Goal: Information Seeking & Learning: Learn about a topic

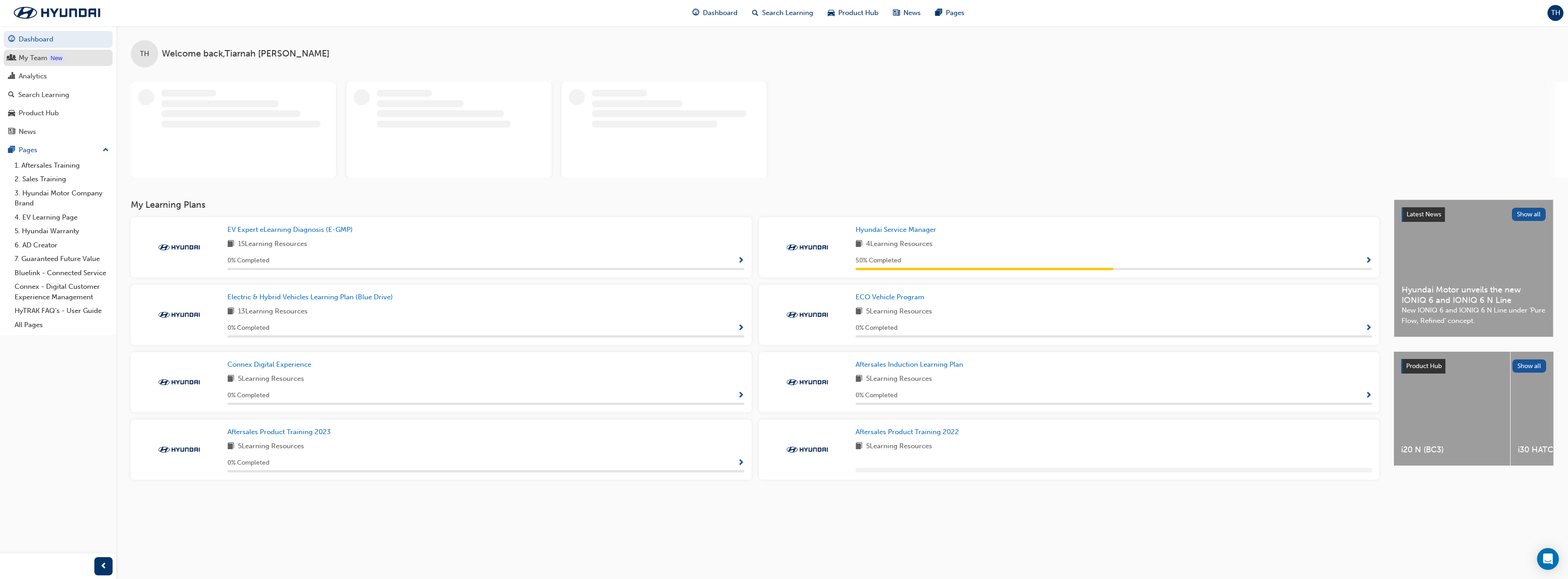
click at [18, 58] on div "My Team" at bounding box center [58, 58] width 100 height 12
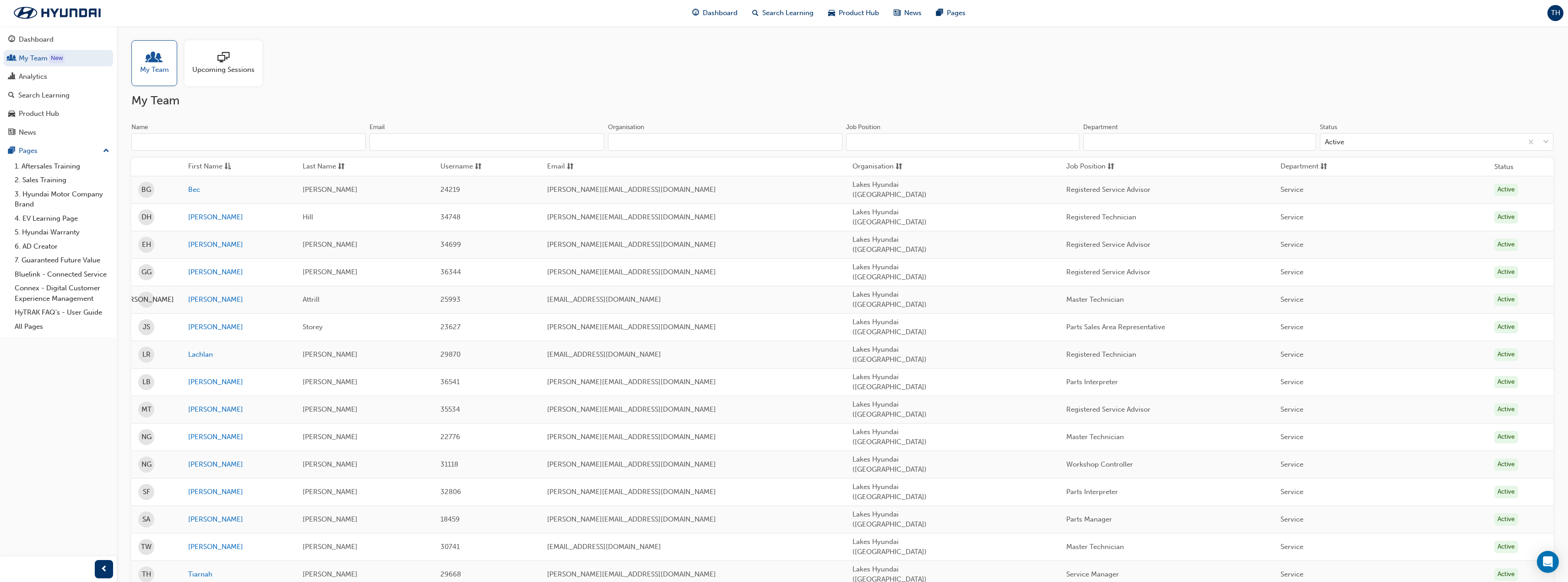
click at [246, 57] on div at bounding box center [224, 58] width 62 height 13
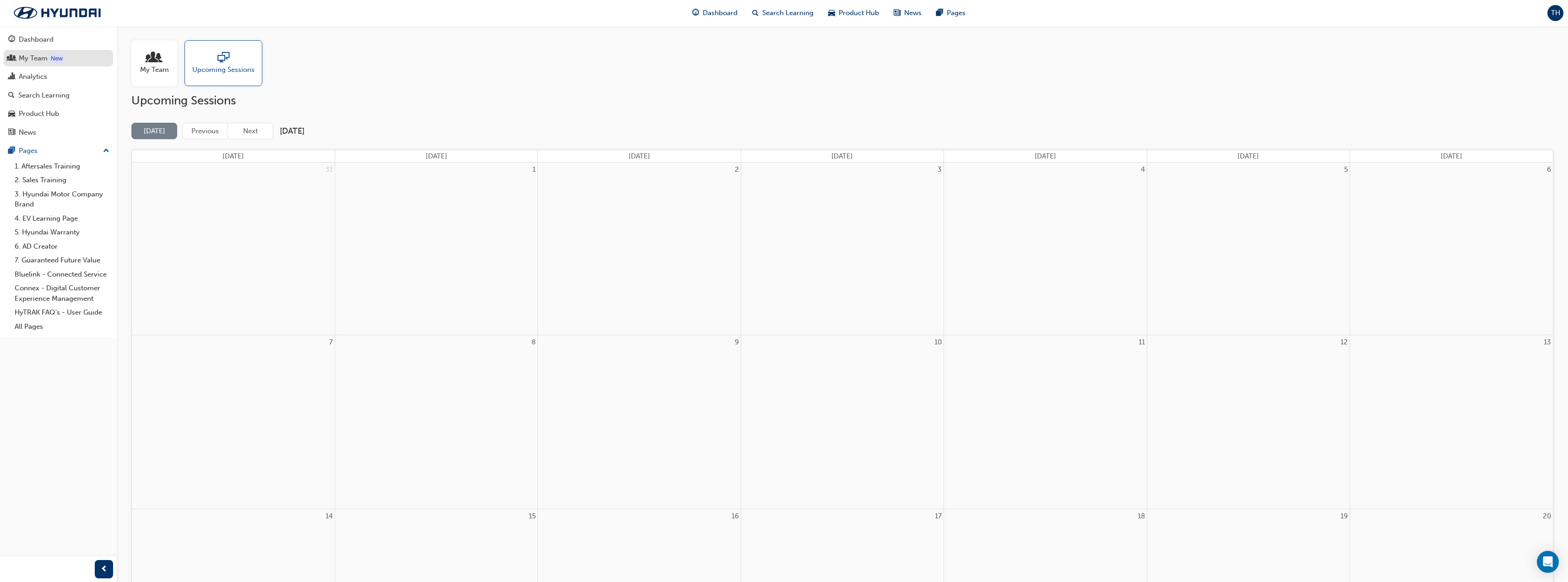
click at [34, 62] on div "My Team" at bounding box center [33, 58] width 29 height 10
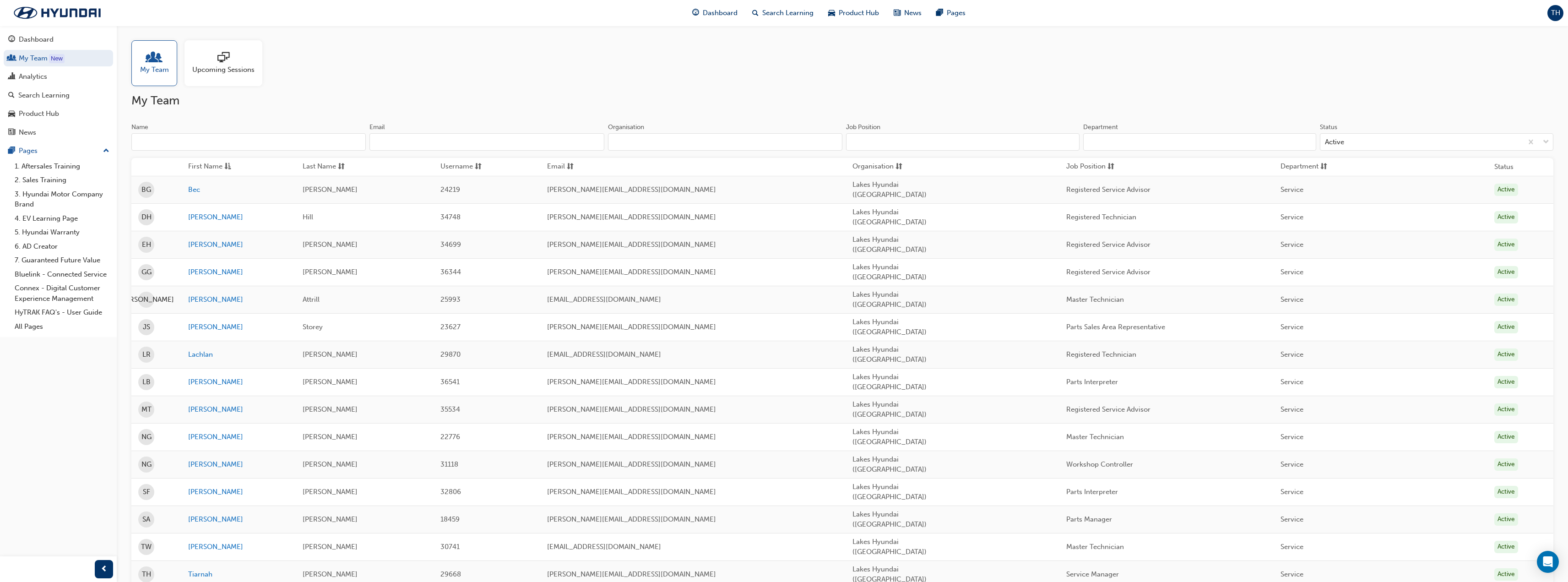
click at [227, 68] on span "Upcoming Sessions" at bounding box center [224, 70] width 62 height 10
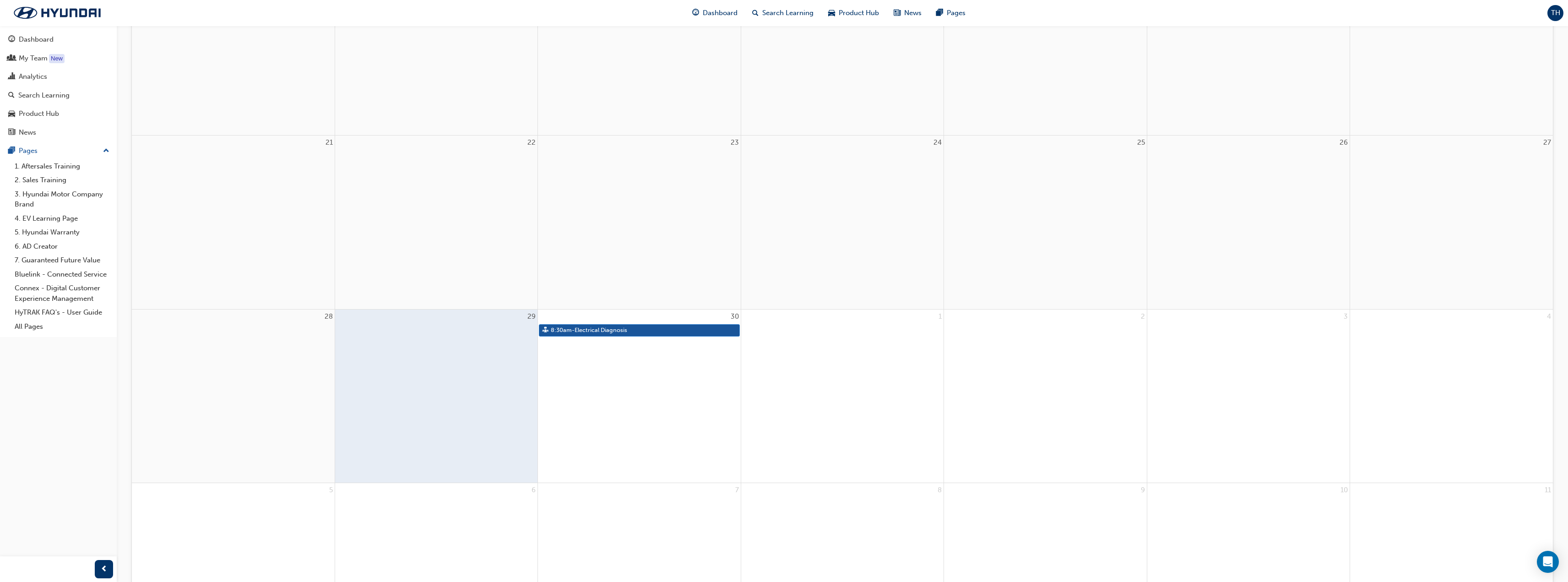
scroll to position [550, 0]
click at [612, 331] on link "8:30am - Electrical Diagnosis" at bounding box center [639, 328] width 201 height 12
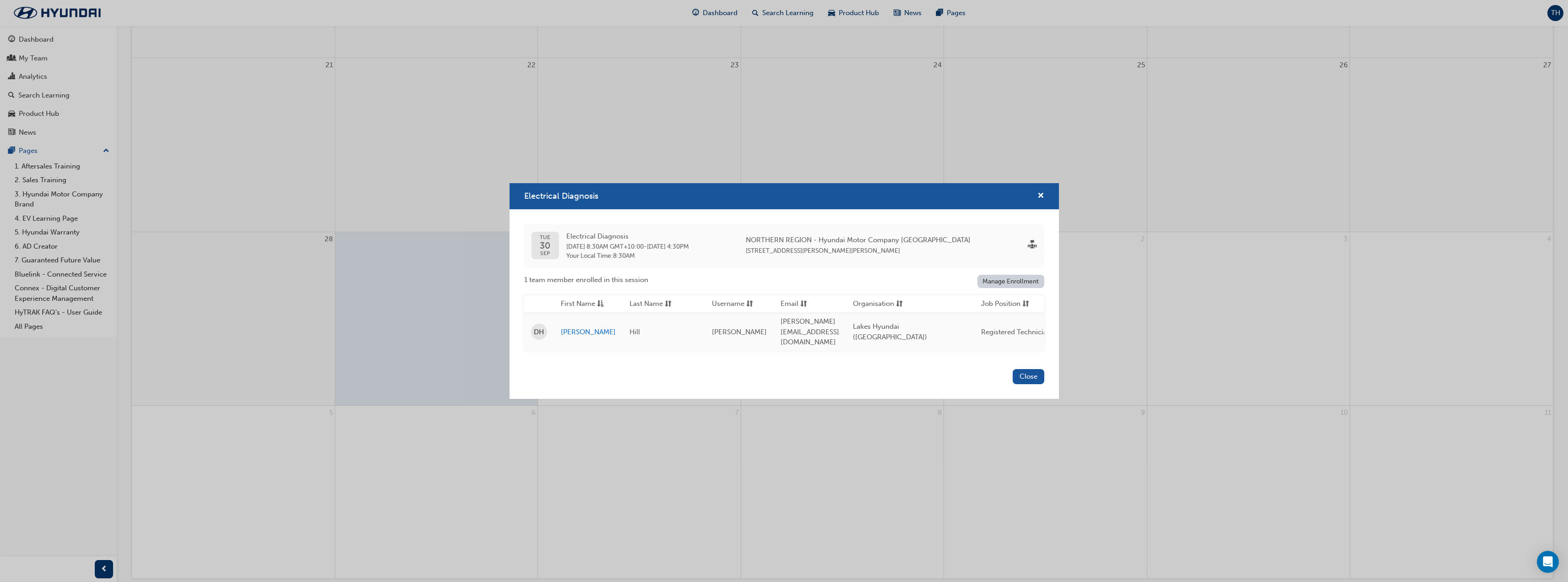
scroll to position [621, 0]
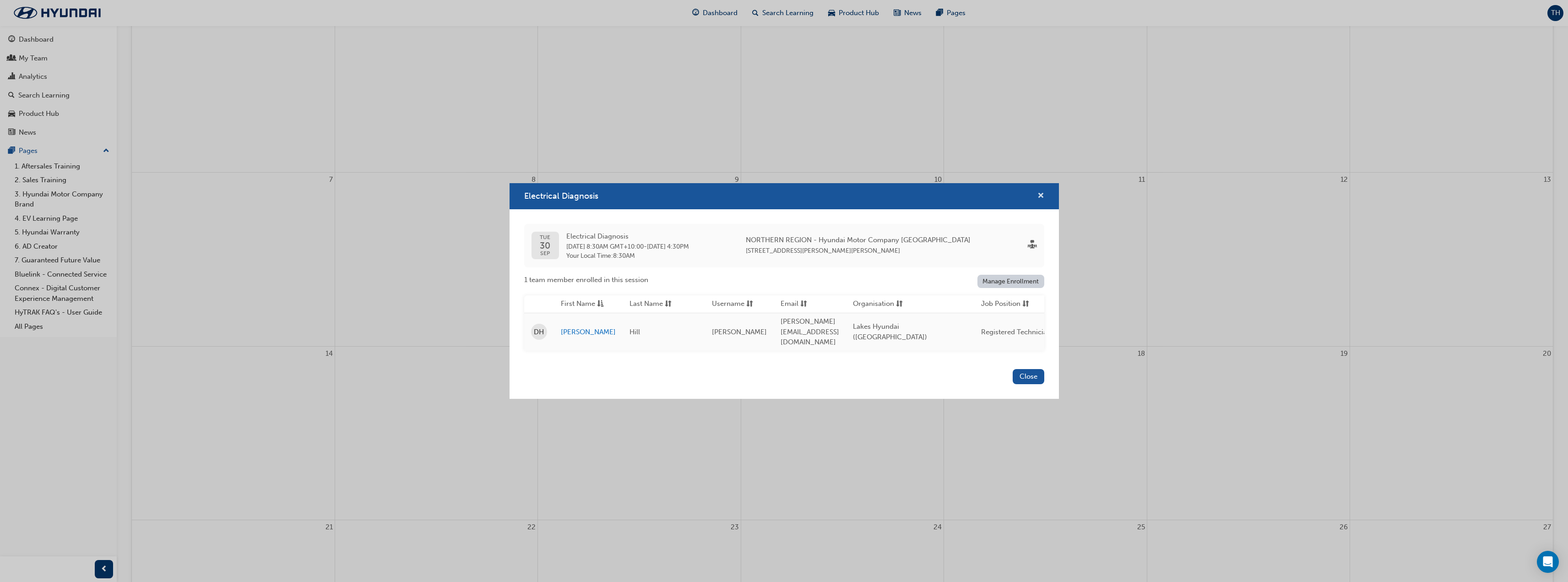
click at [1042, 201] on span "cross-icon" at bounding box center [1040, 196] width 7 height 8
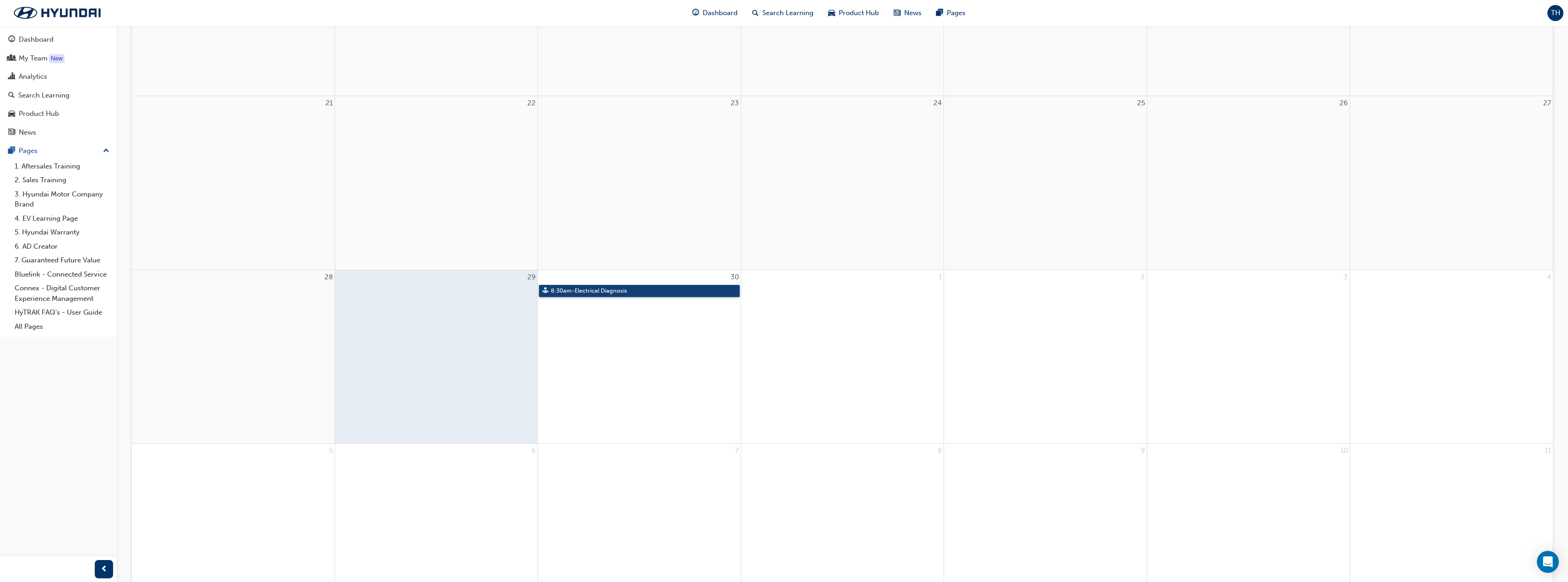
click at [641, 290] on link "8:30am - Electrical Diagnosis" at bounding box center [639, 291] width 201 height 12
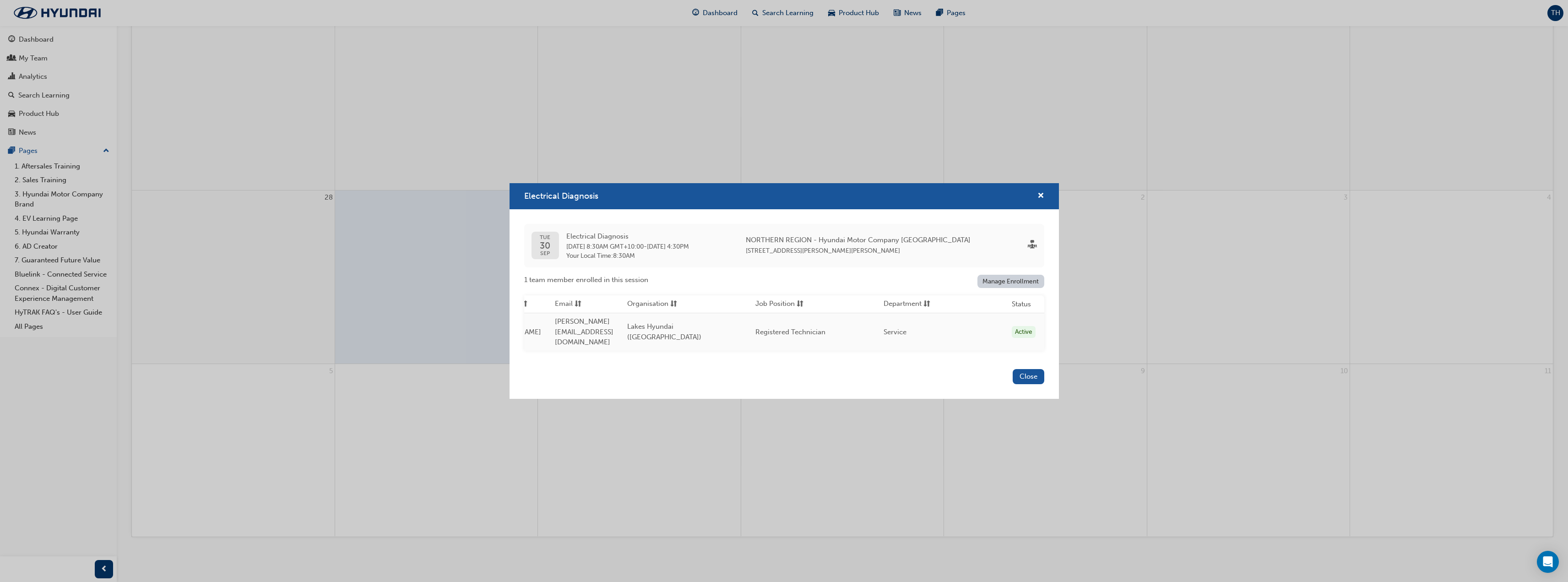
scroll to position [0, 0]
click at [1043, 199] on span "cross-icon" at bounding box center [1040, 196] width 7 height 8
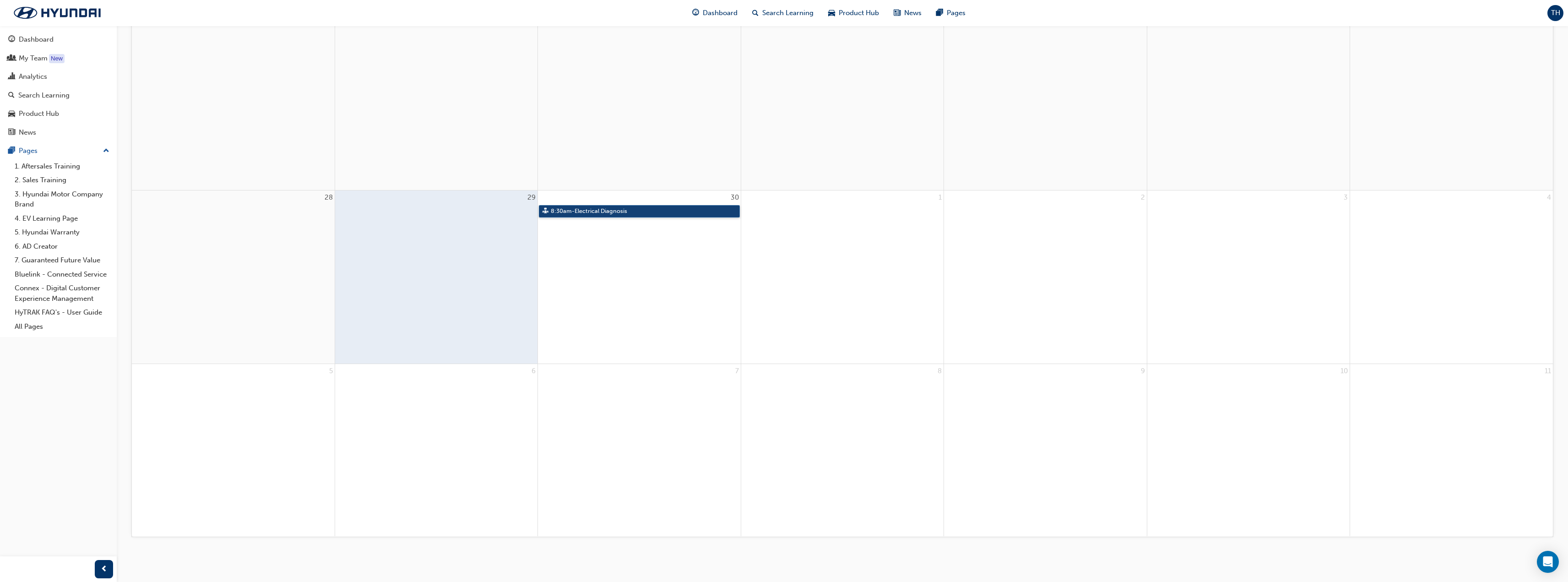
click at [621, 213] on link "8:30am - Electrical Diagnosis" at bounding box center [639, 211] width 201 height 12
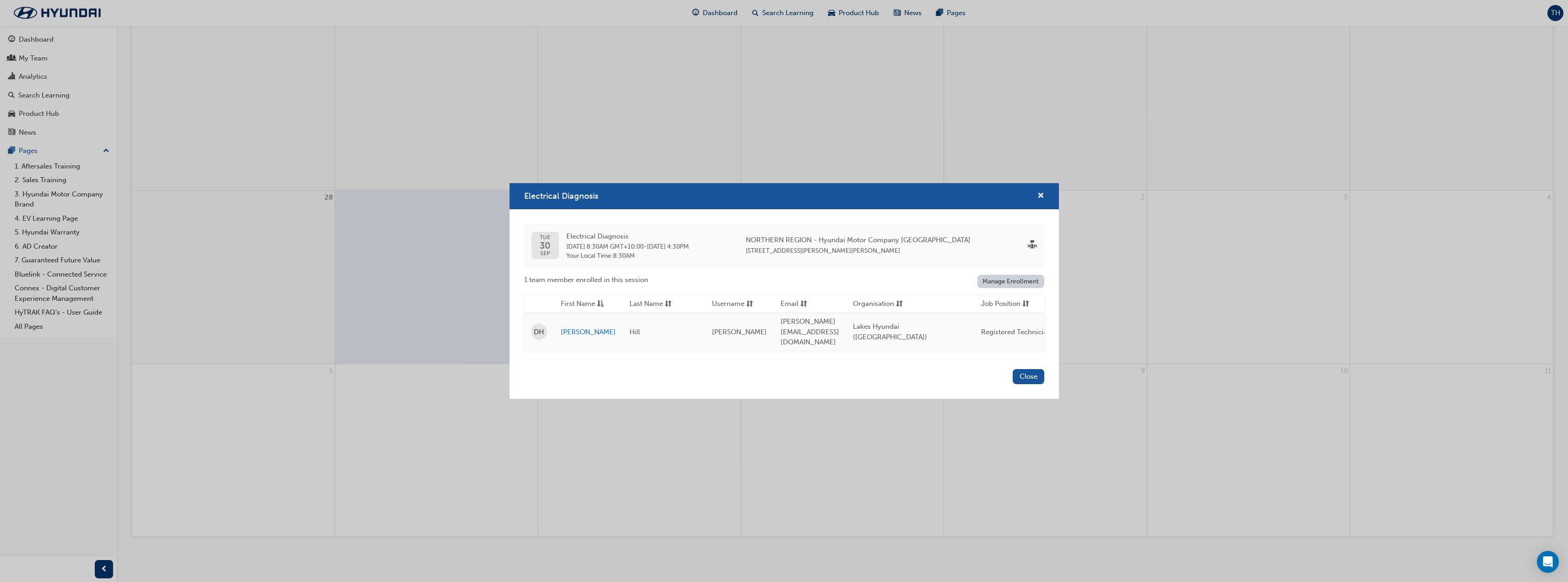
click at [689, 258] on span "Your Local Time : 8:30AM" at bounding box center [627, 256] width 123 height 8
click at [547, 249] on span "30" at bounding box center [545, 246] width 10 height 10
click at [574, 329] on link "[PERSON_NAME]" at bounding box center [588, 332] width 55 height 10
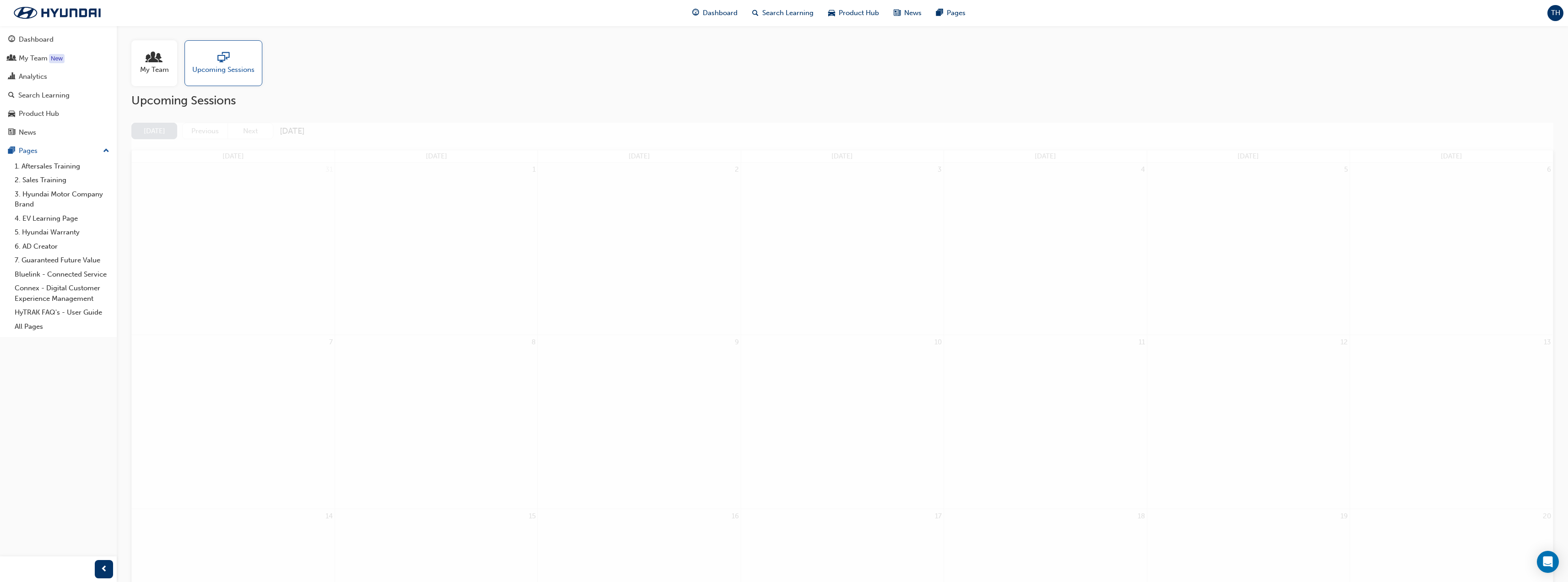
scroll to position [666, 0]
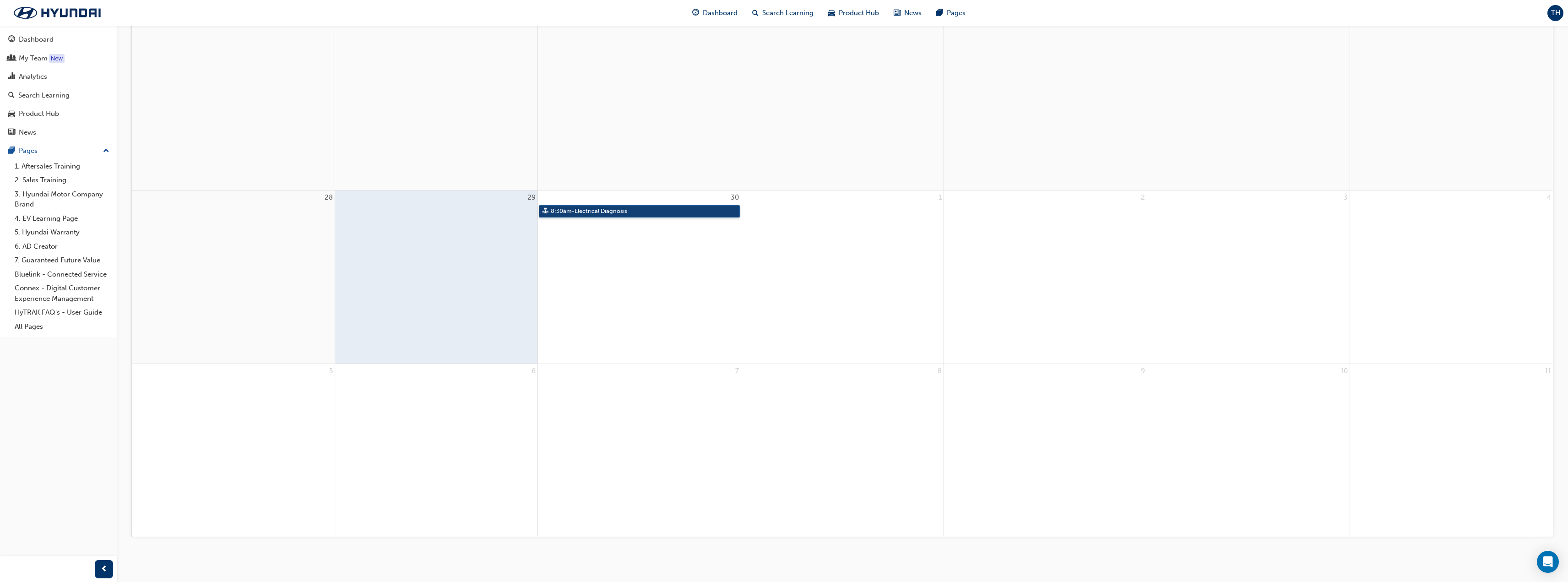
click at [685, 214] on link "8:30am - Electrical Diagnosis" at bounding box center [639, 211] width 201 height 12
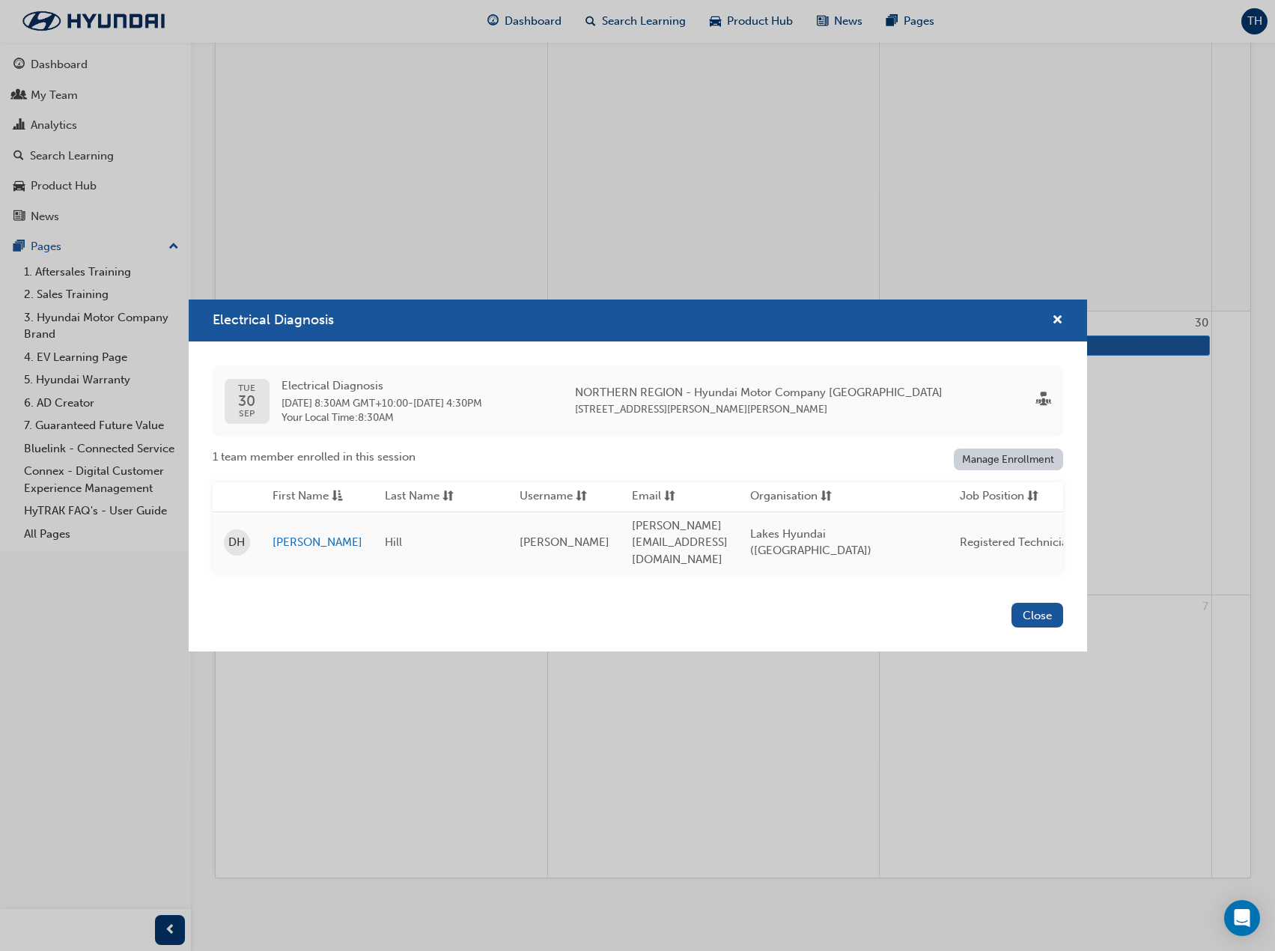
scroll to position [135, 0]
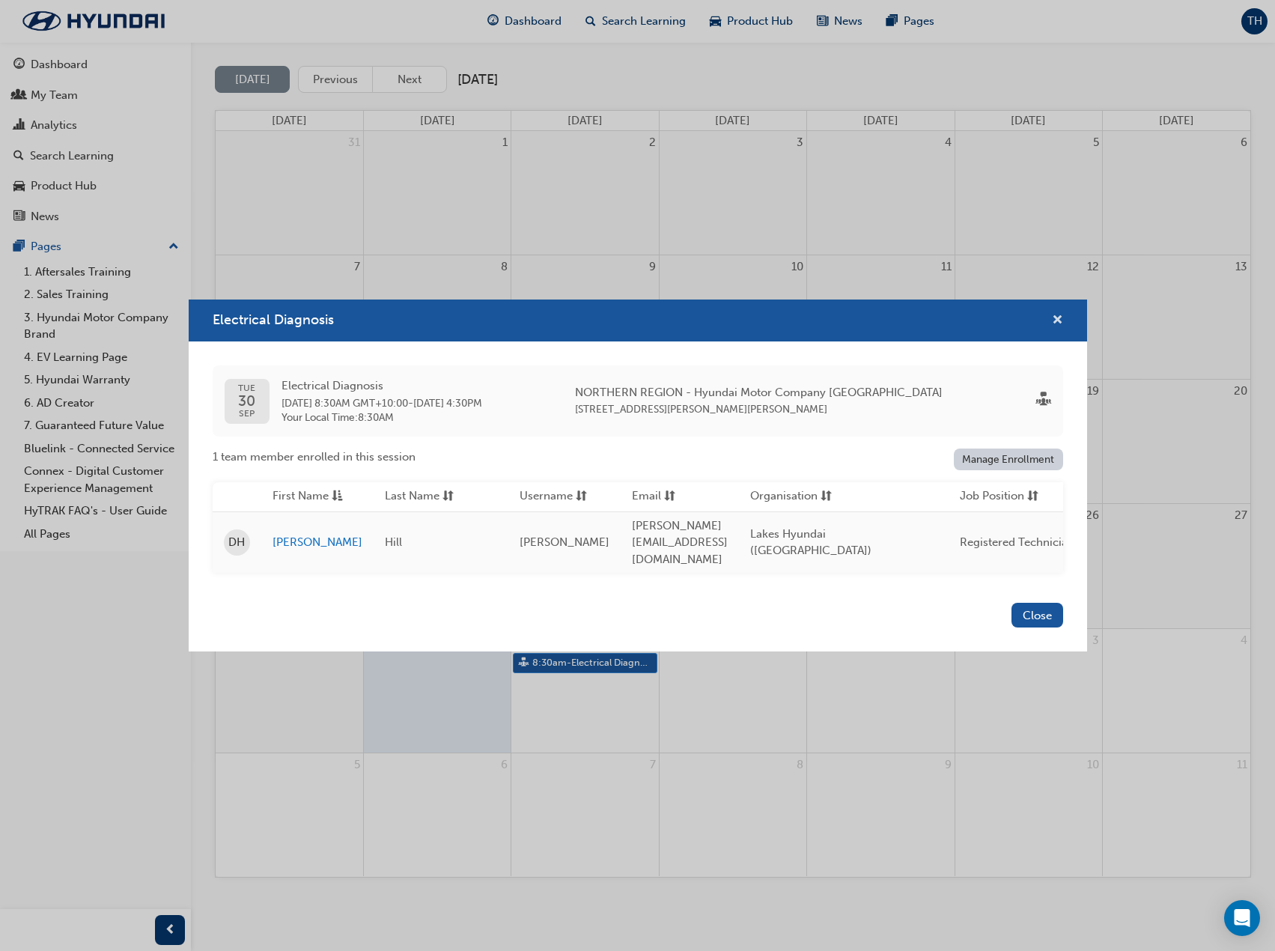
click at [1060, 324] on span "cross-icon" at bounding box center [1057, 321] width 11 height 13
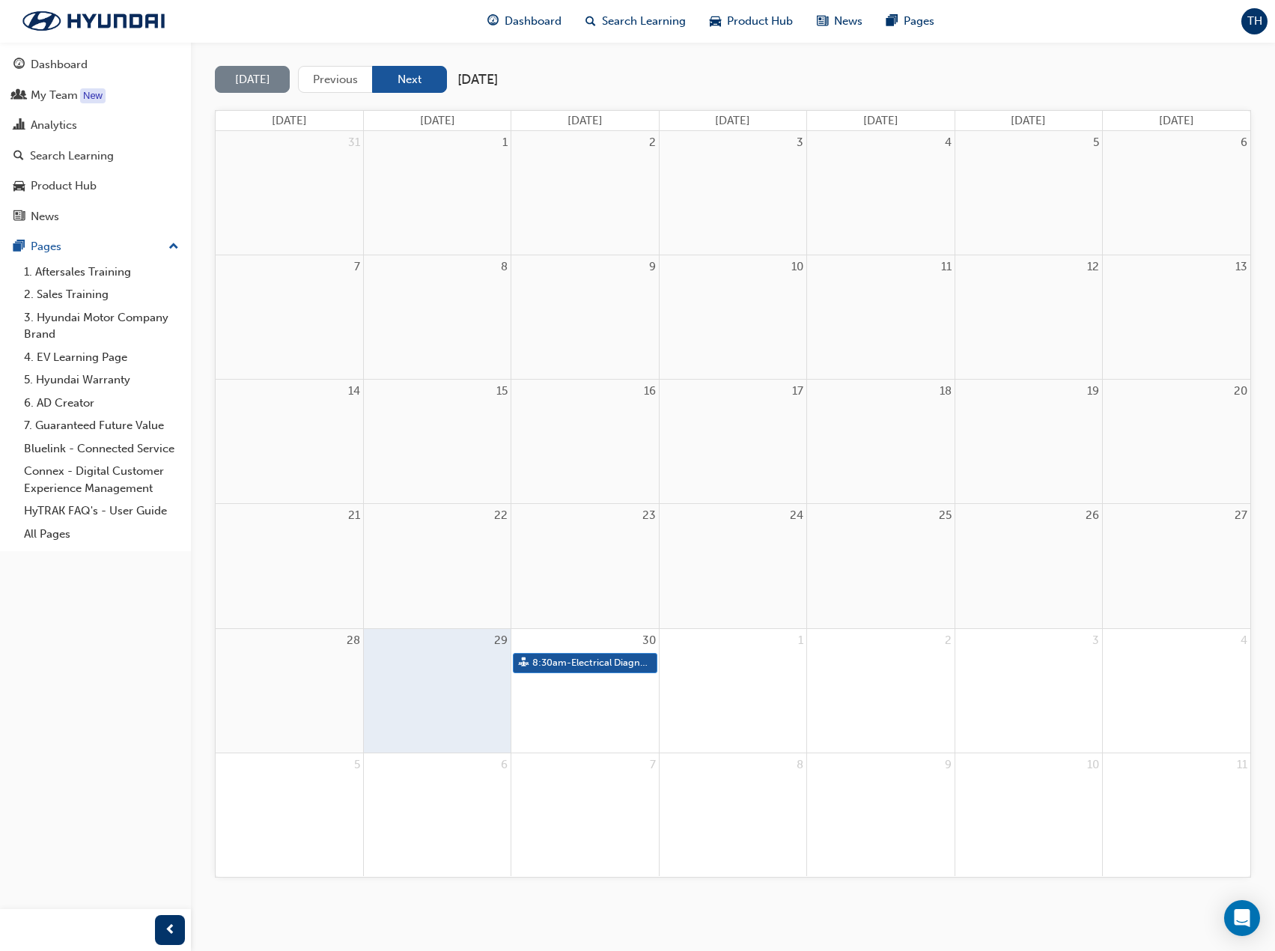
click at [413, 74] on button "Next" at bounding box center [409, 80] width 75 height 28
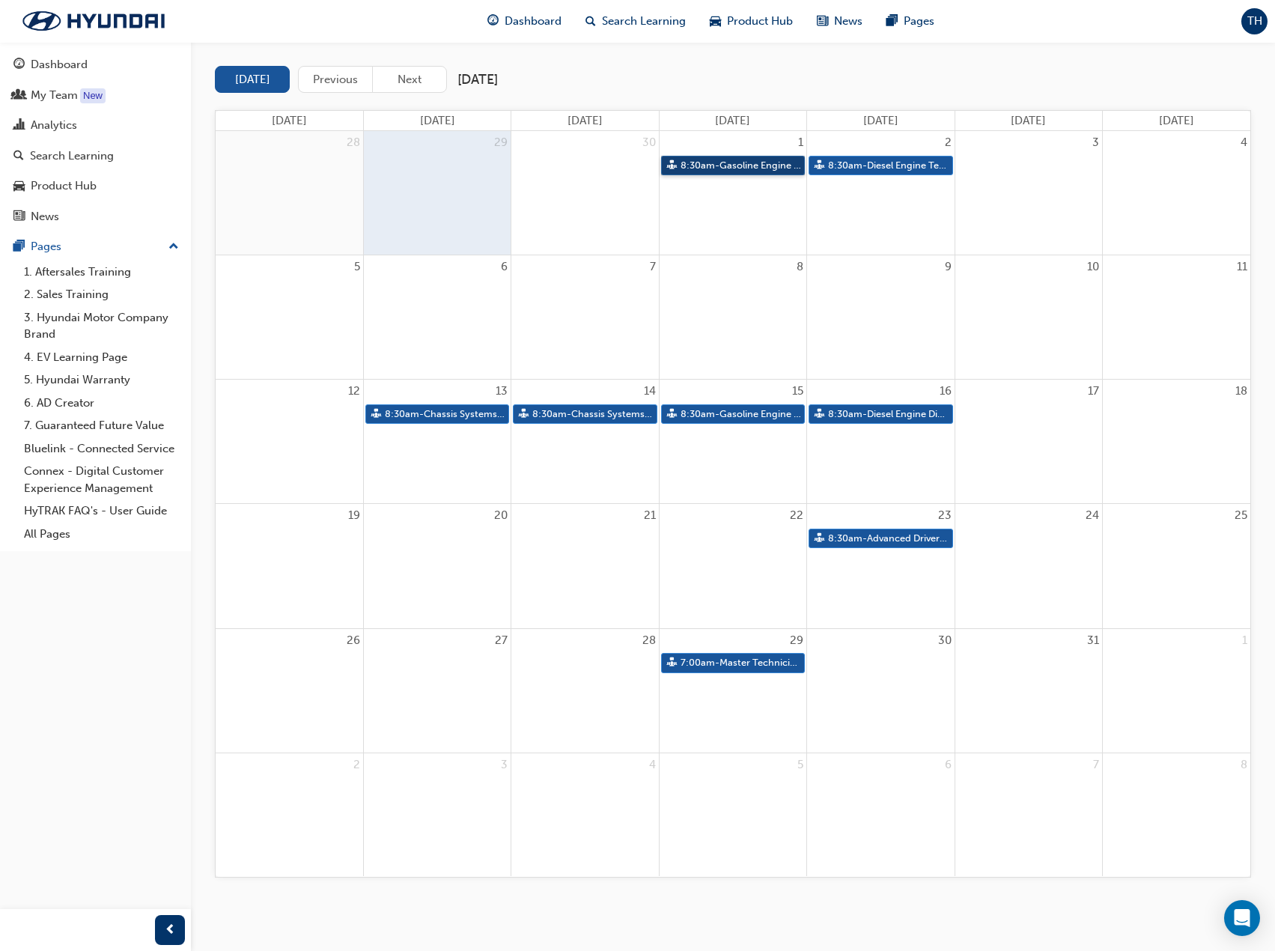
click at [759, 166] on link "8:30am - Gasoline Engine Technology" at bounding box center [733, 166] width 144 height 20
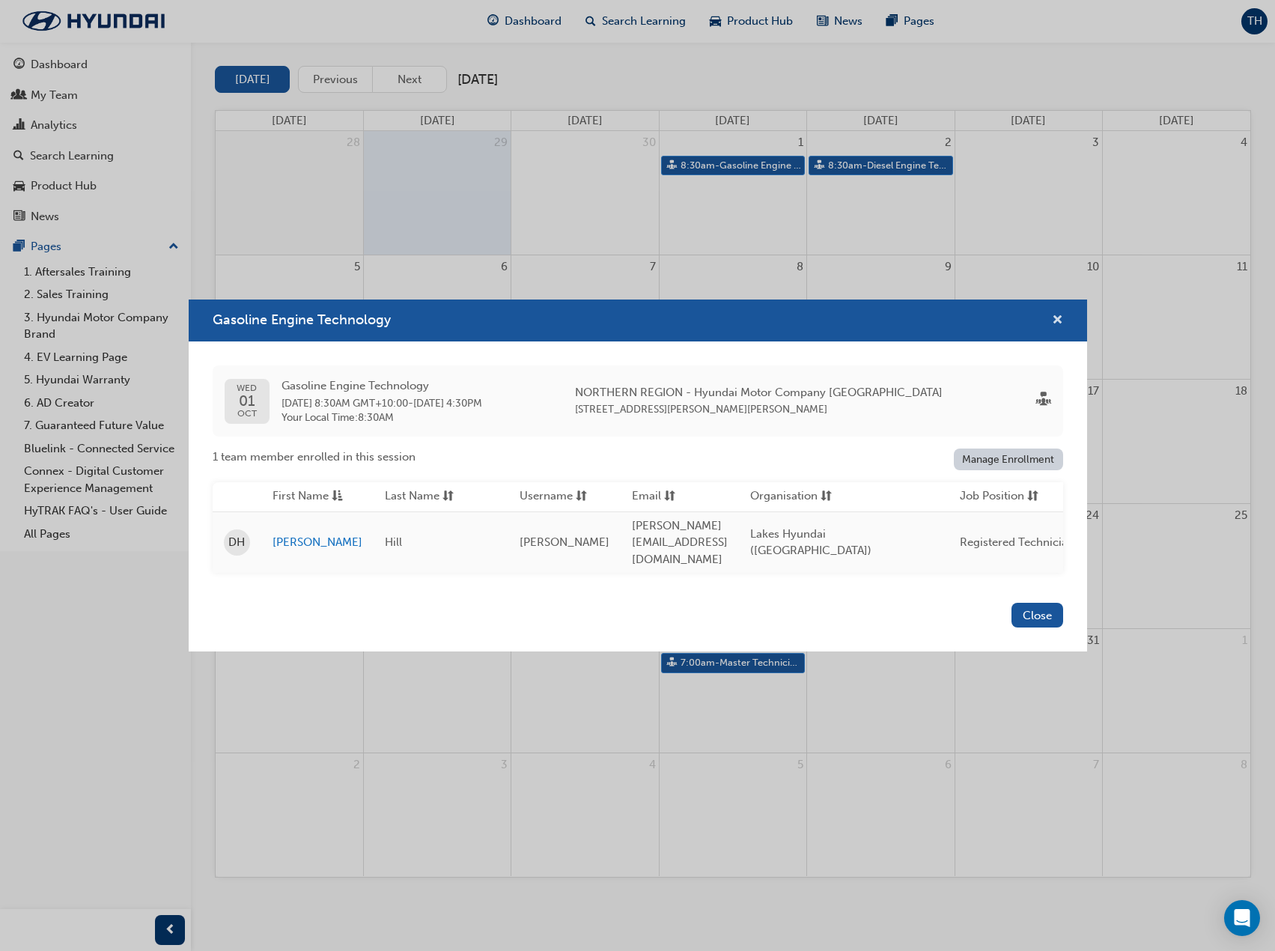
click at [1061, 328] on span "cross-icon" at bounding box center [1057, 321] width 11 height 13
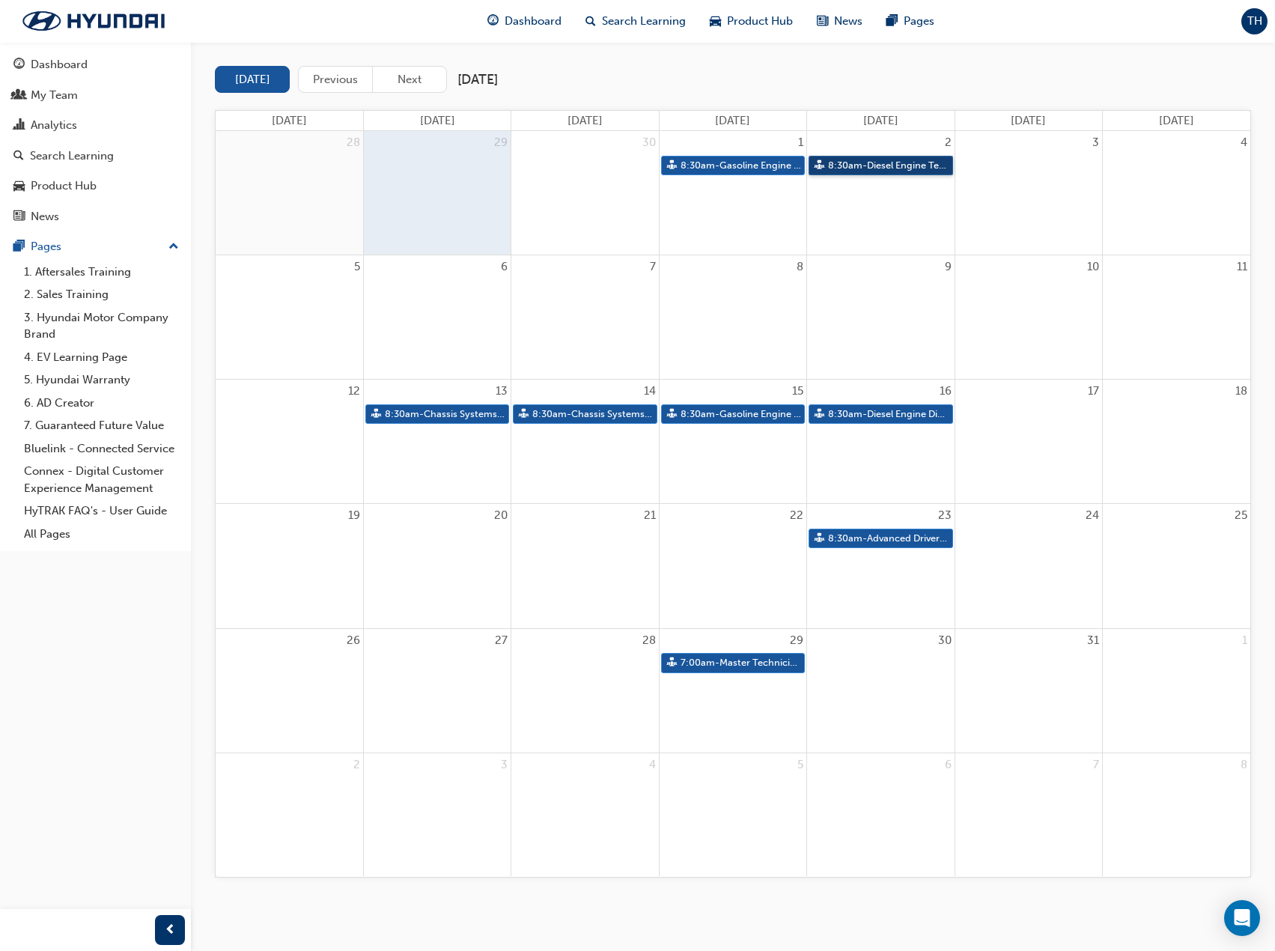
click at [892, 165] on link "8:30am - Diesel Engine Technology" at bounding box center [881, 166] width 144 height 20
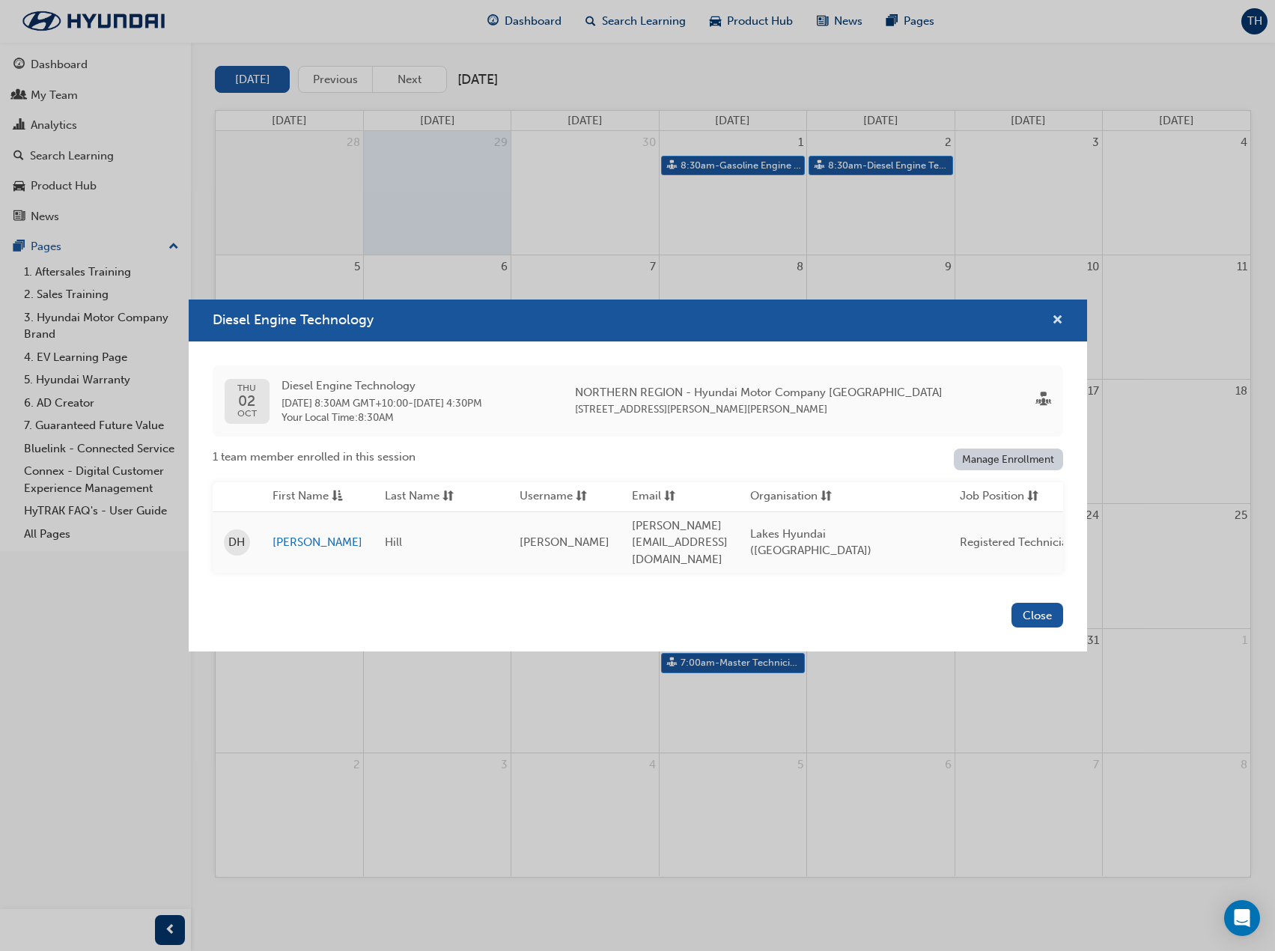
click at [1059, 326] on span "cross-icon" at bounding box center [1057, 321] width 11 height 13
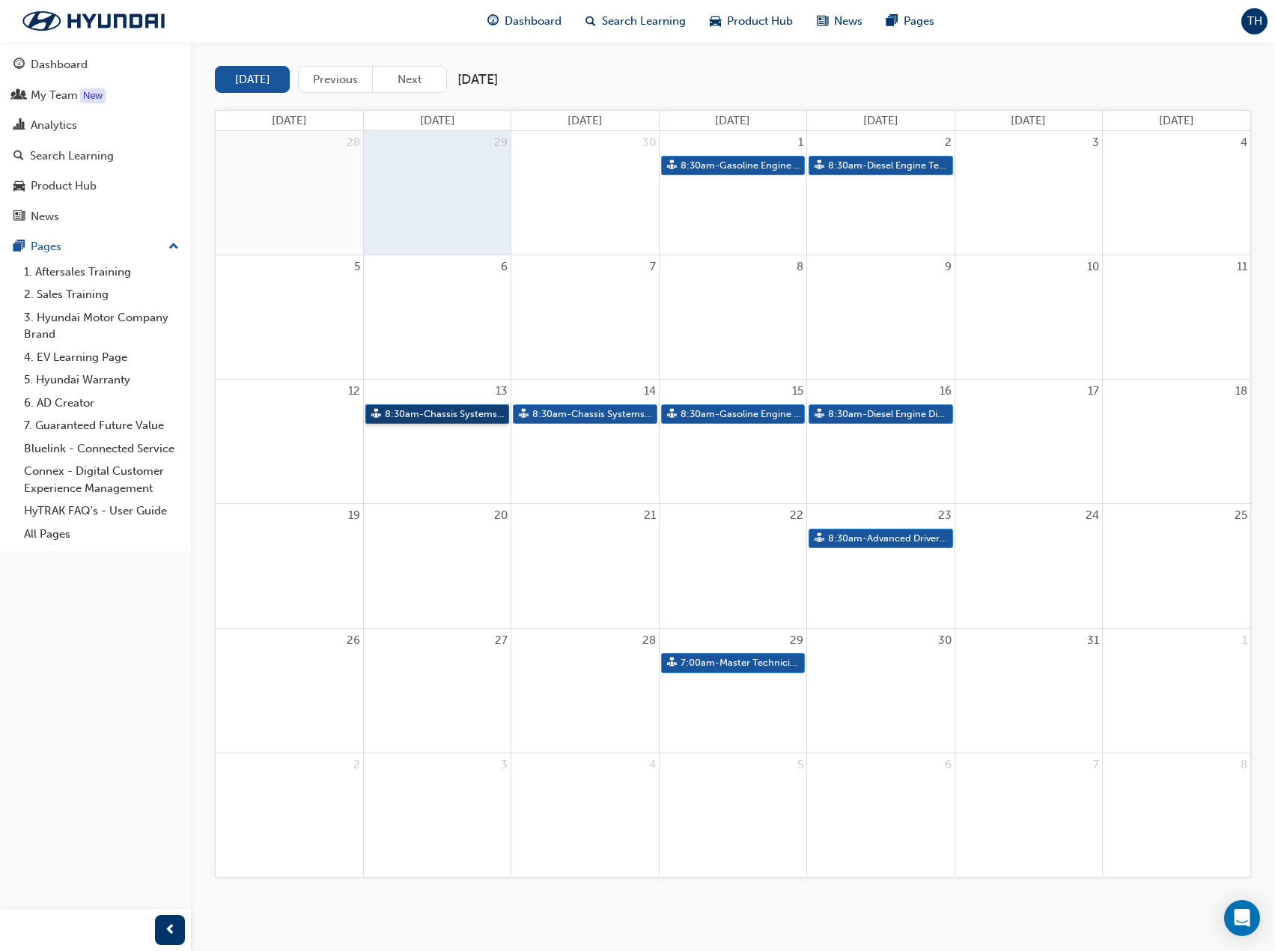
click at [445, 410] on link "8:30am - Chassis Systems Technology" at bounding box center [437, 414] width 144 height 20
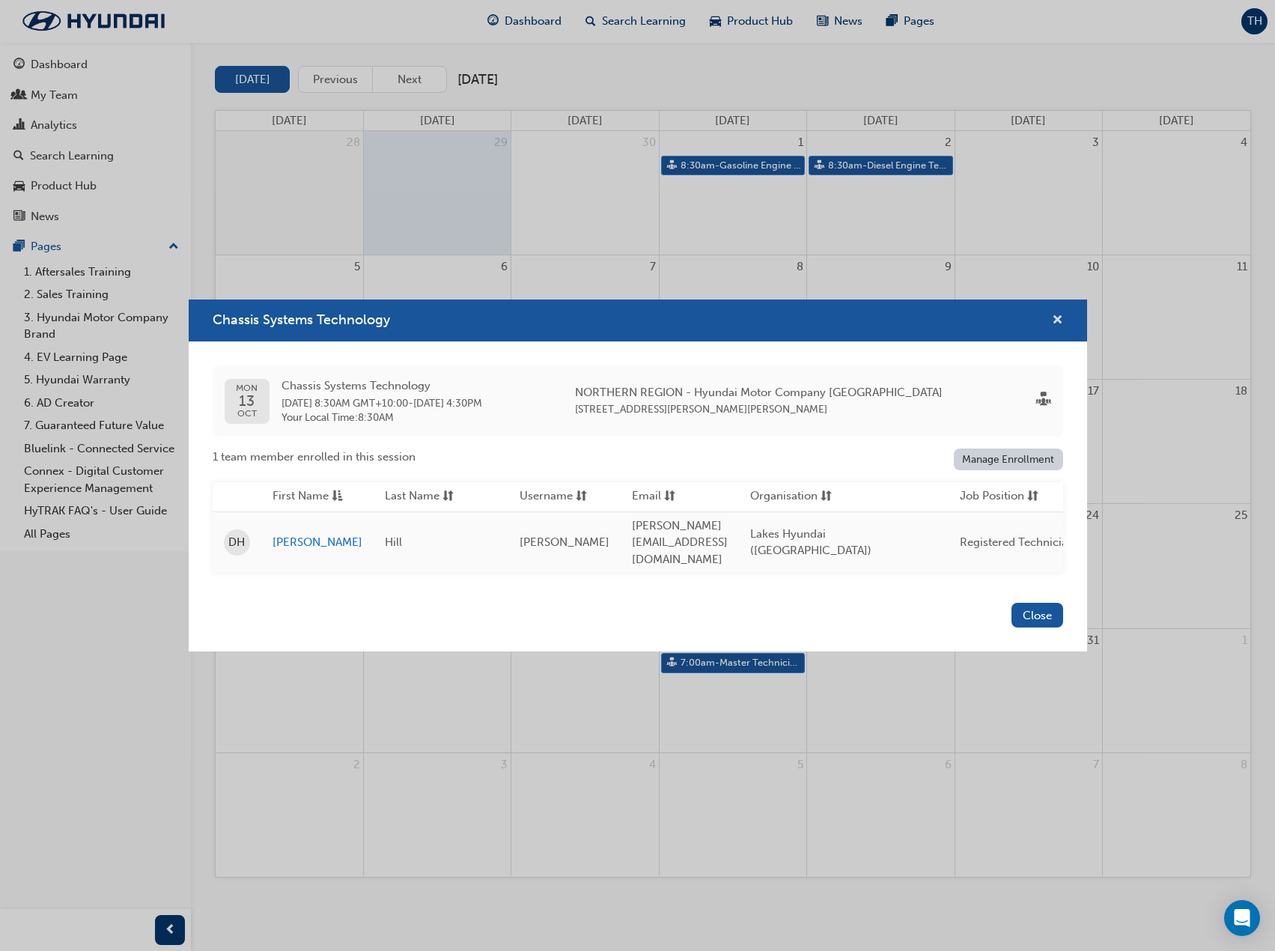
drag, startPoint x: 1056, startPoint y: 328, endPoint x: 1024, endPoint y: 338, distance: 33.2
click at [1056, 327] on span "cross-icon" at bounding box center [1057, 321] width 11 height 13
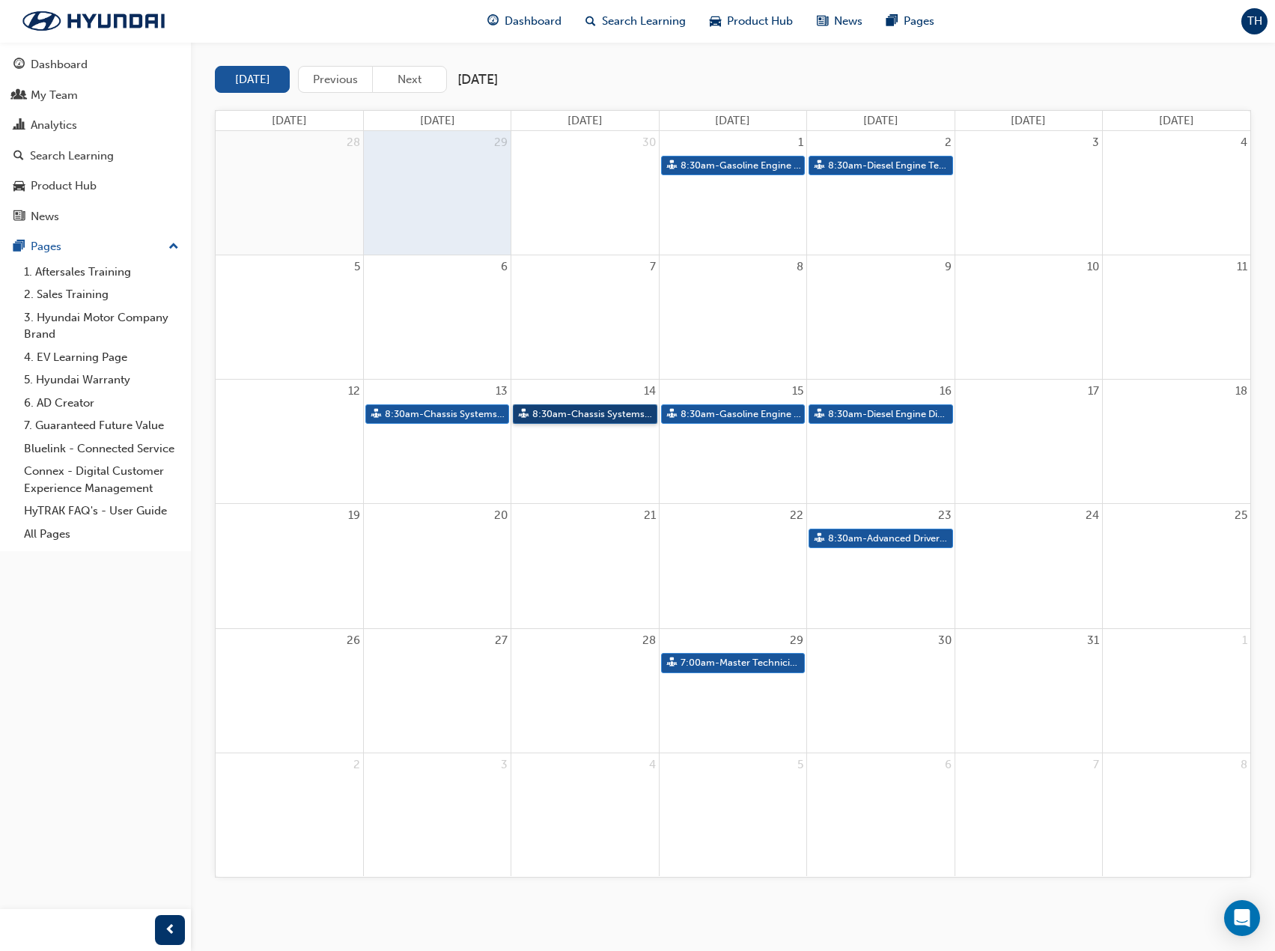
click at [648, 410] on link "8:30am - Chassis Systems Diagnosis" at bounding box center [585, 414] width 144 height 20
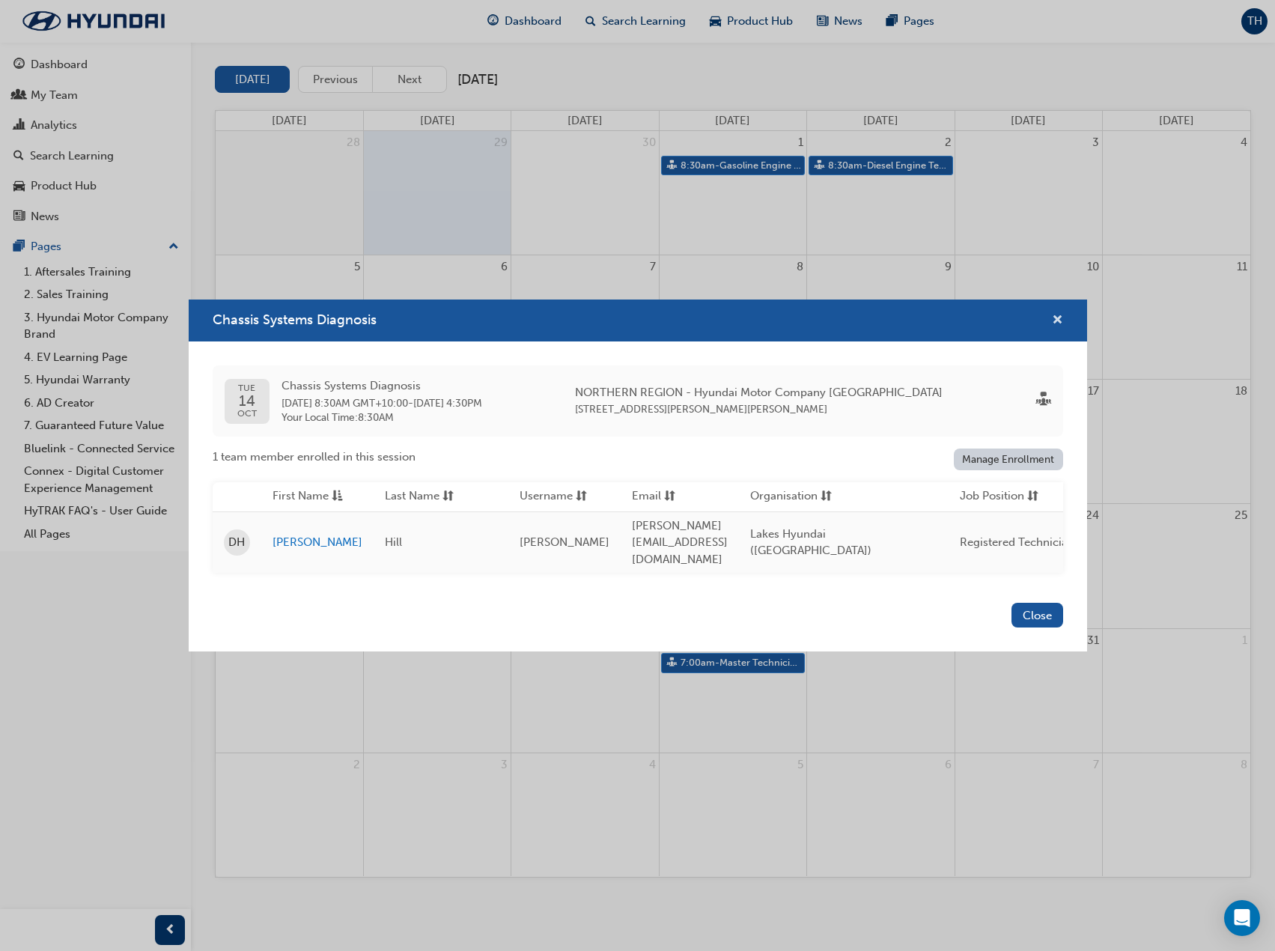
click at [1054, 328] on span "cross-icon" at bounding box center [1057, 321] width 11 height 13
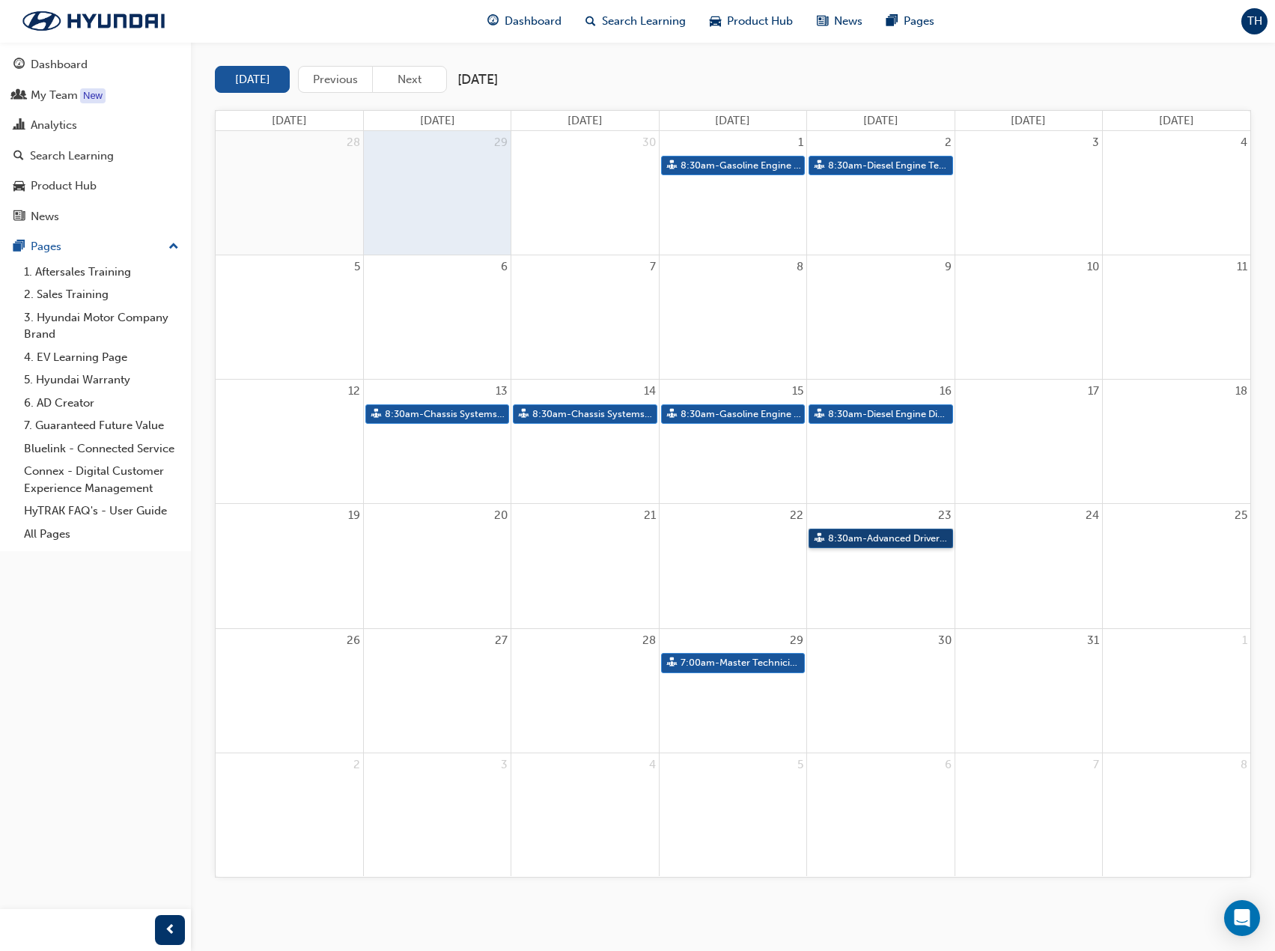
click at [872, 540] on link "8:30am - Advanced Driver Assist Systems" at bounding box center [881, 539] width 144 height 20
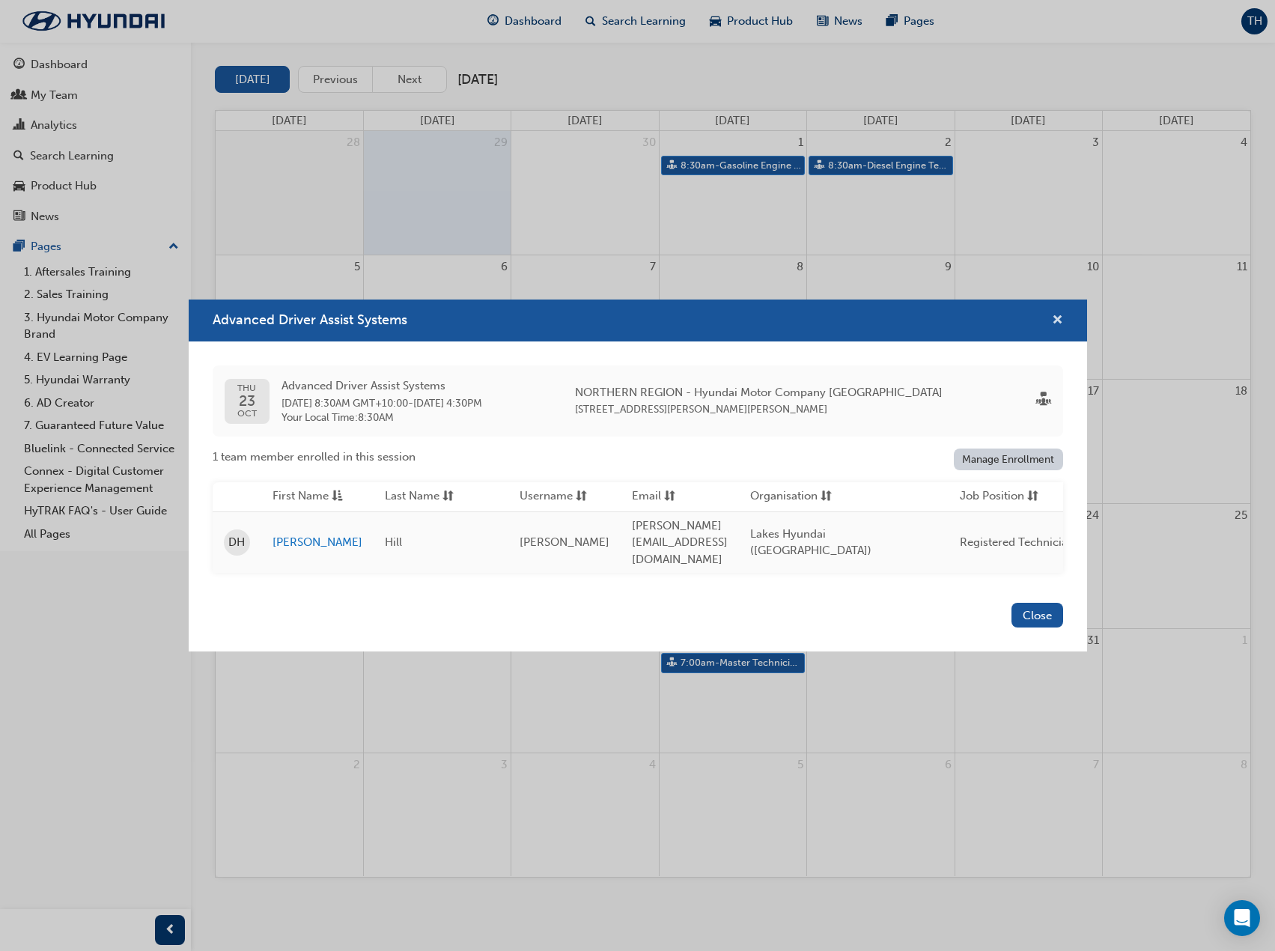
click at [1058, 328] on span "cross-icon" at bounding box center [1057, 321] width 11 height 13
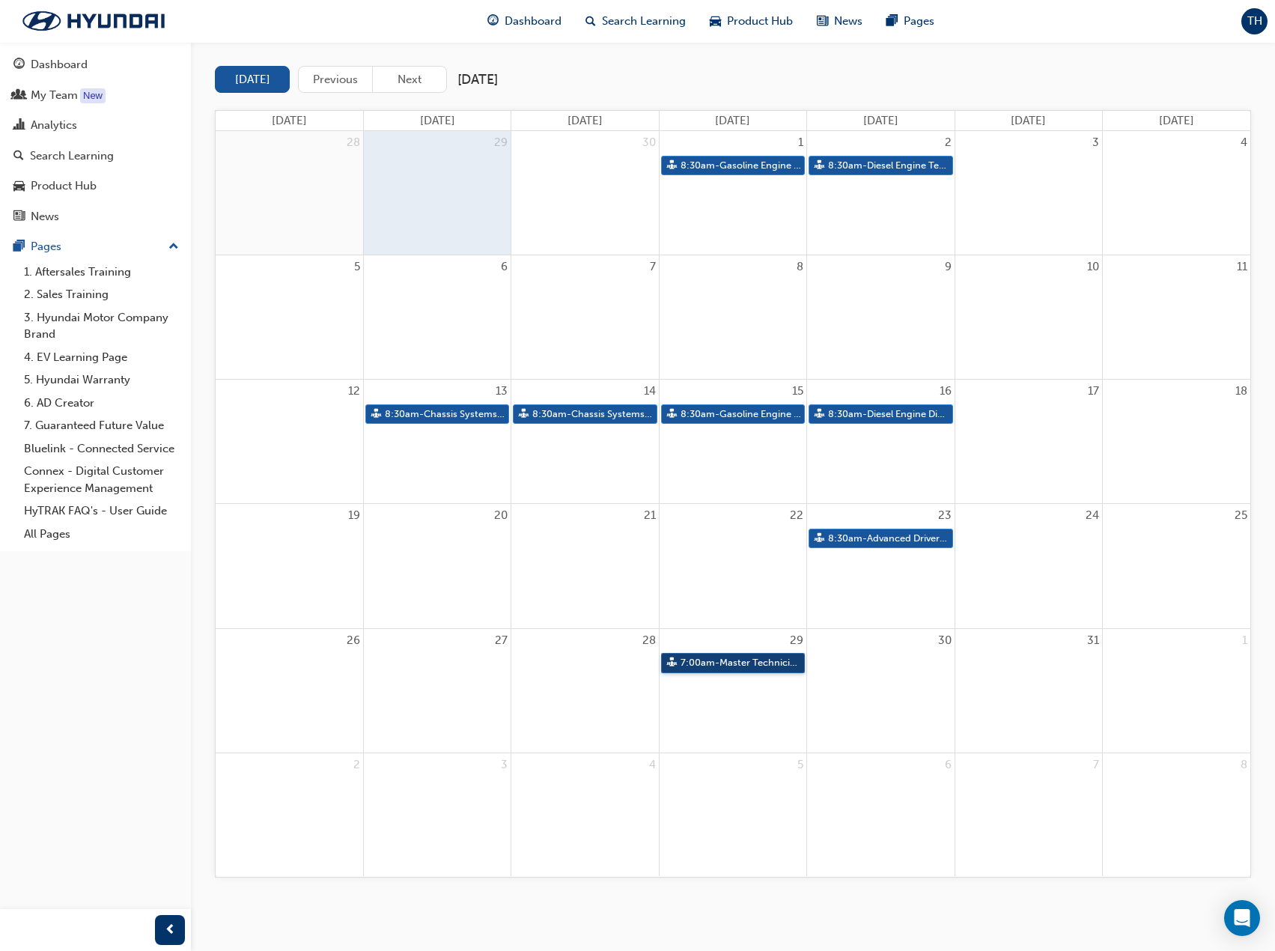
click at [708, 658] on link "7:00am - Master Technician Event 2025" at bounding box center [733, 663] width 144 height 20
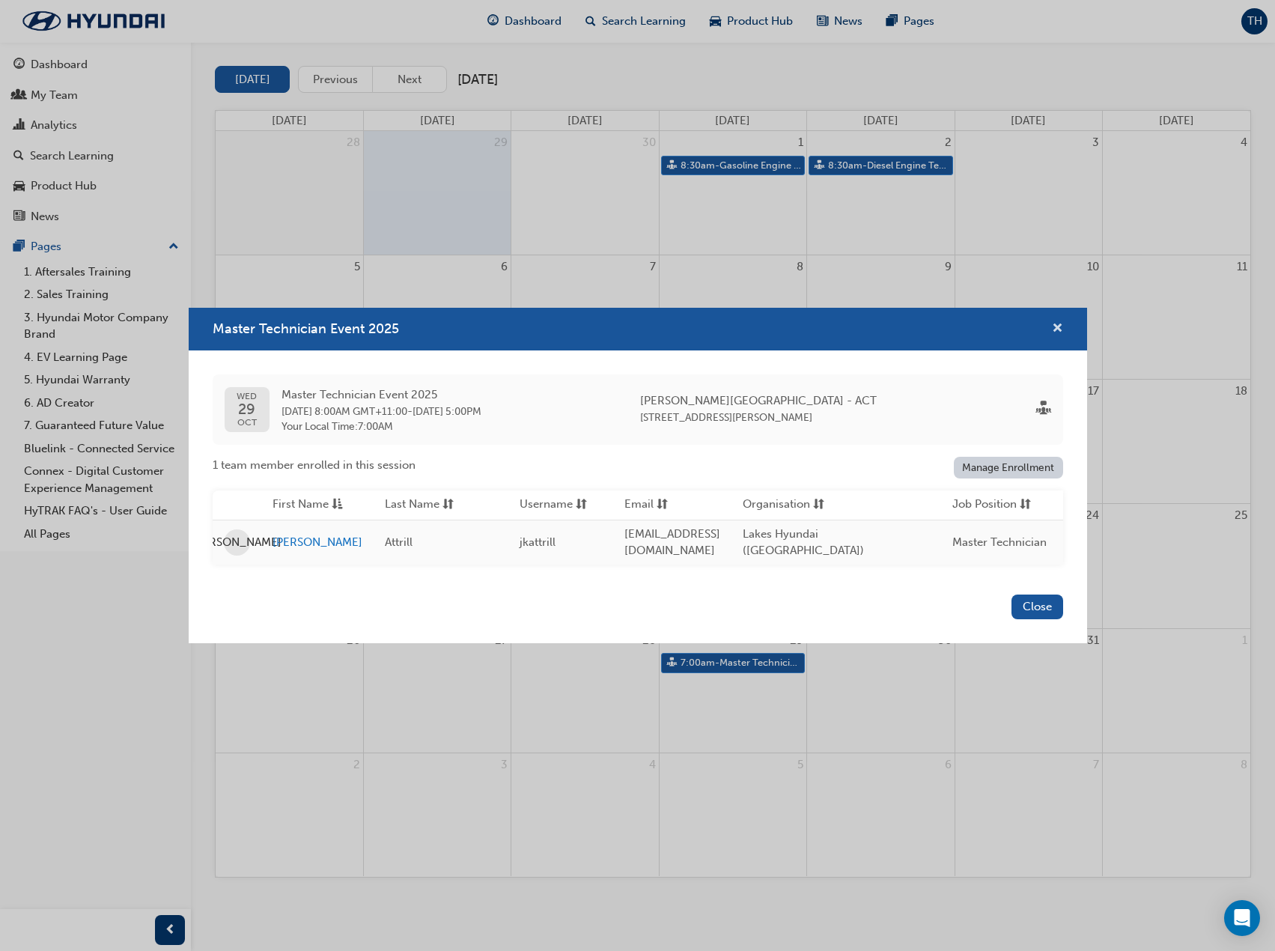
click at [1059, 323] on span "cross-icon" at bounding box center [1057, 329] width 11 height 13
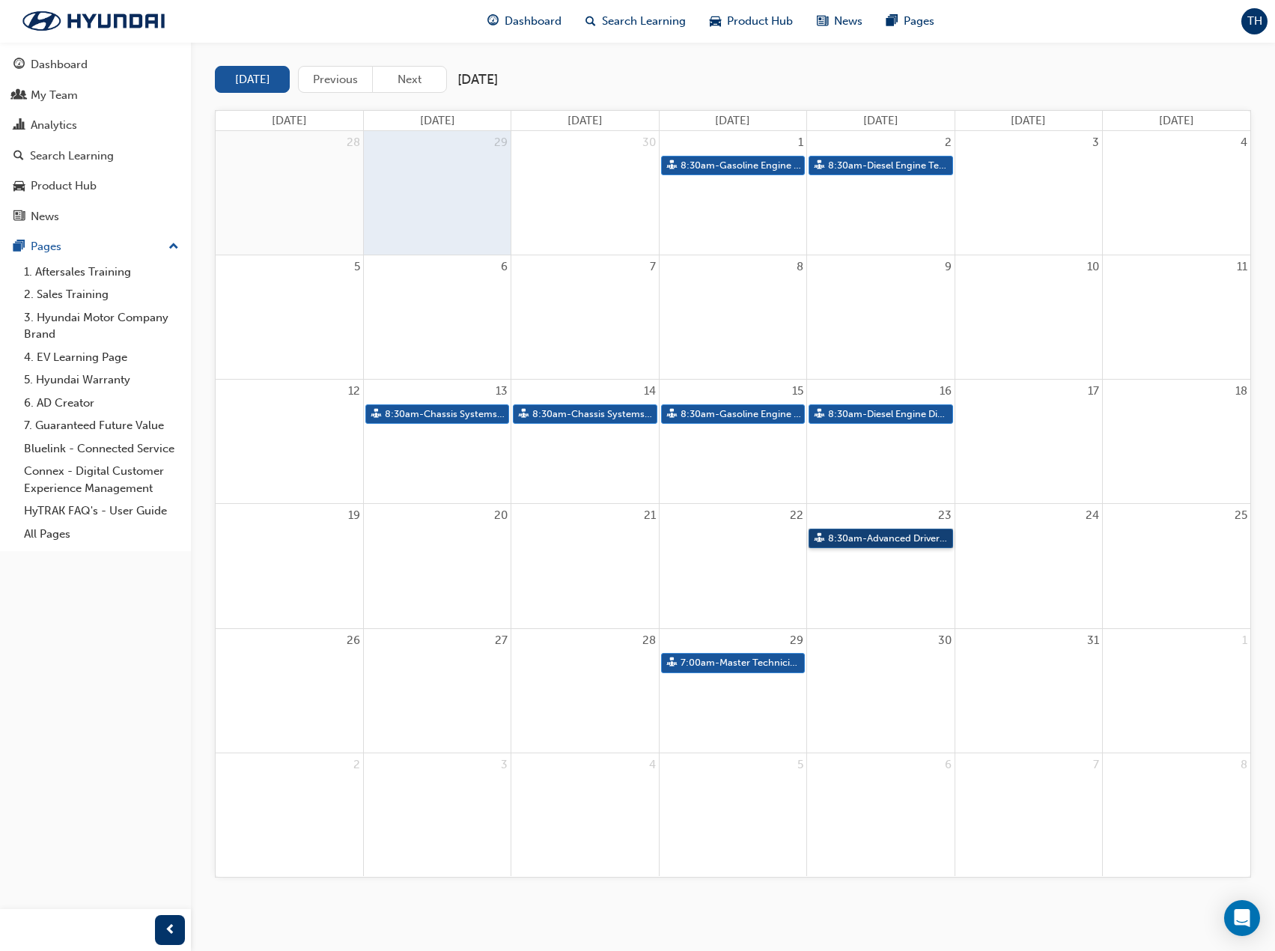
click at [933, 532] on link "8:30am - Advanced Driver Assist Systems" at bounding box center [881, 539] width 144 height 20
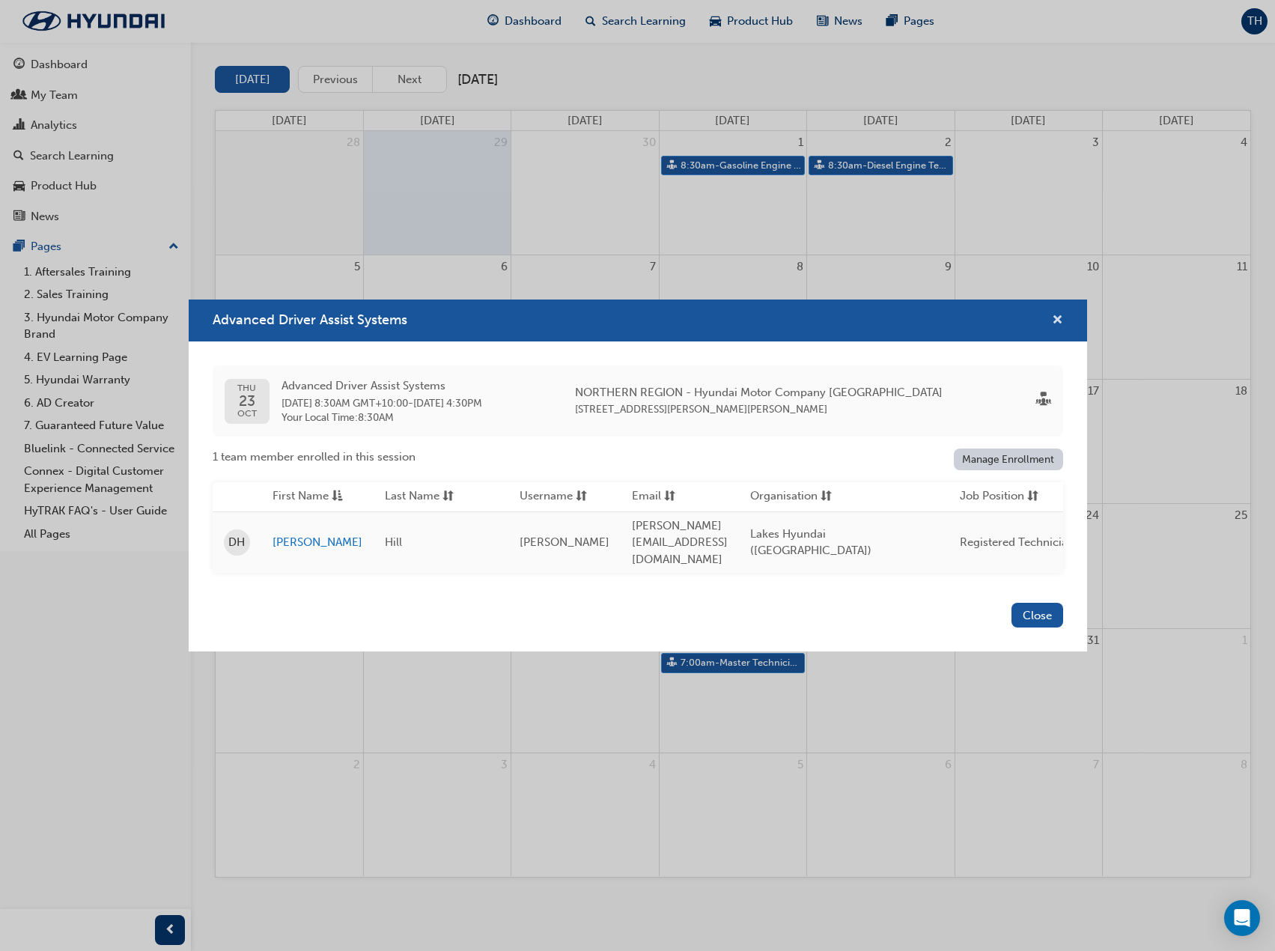
click at [1057, 328] on span "cross-icon" at bounding box center [1057, 321] width 11 height 13
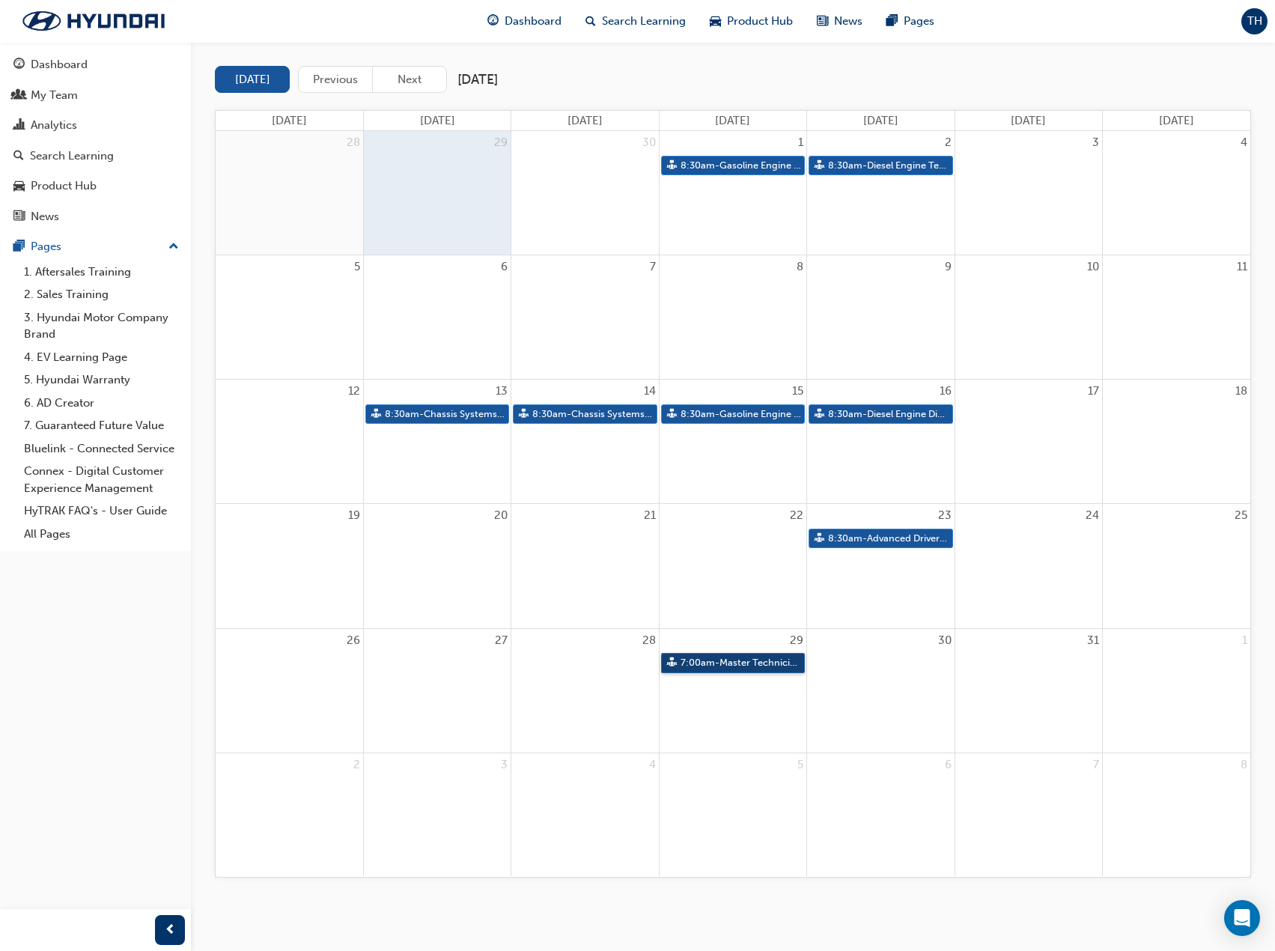
click at [697, 663] on link "7:00am - Master Technician Event 2025" at bounding box center [733, 663] width 144 height 20
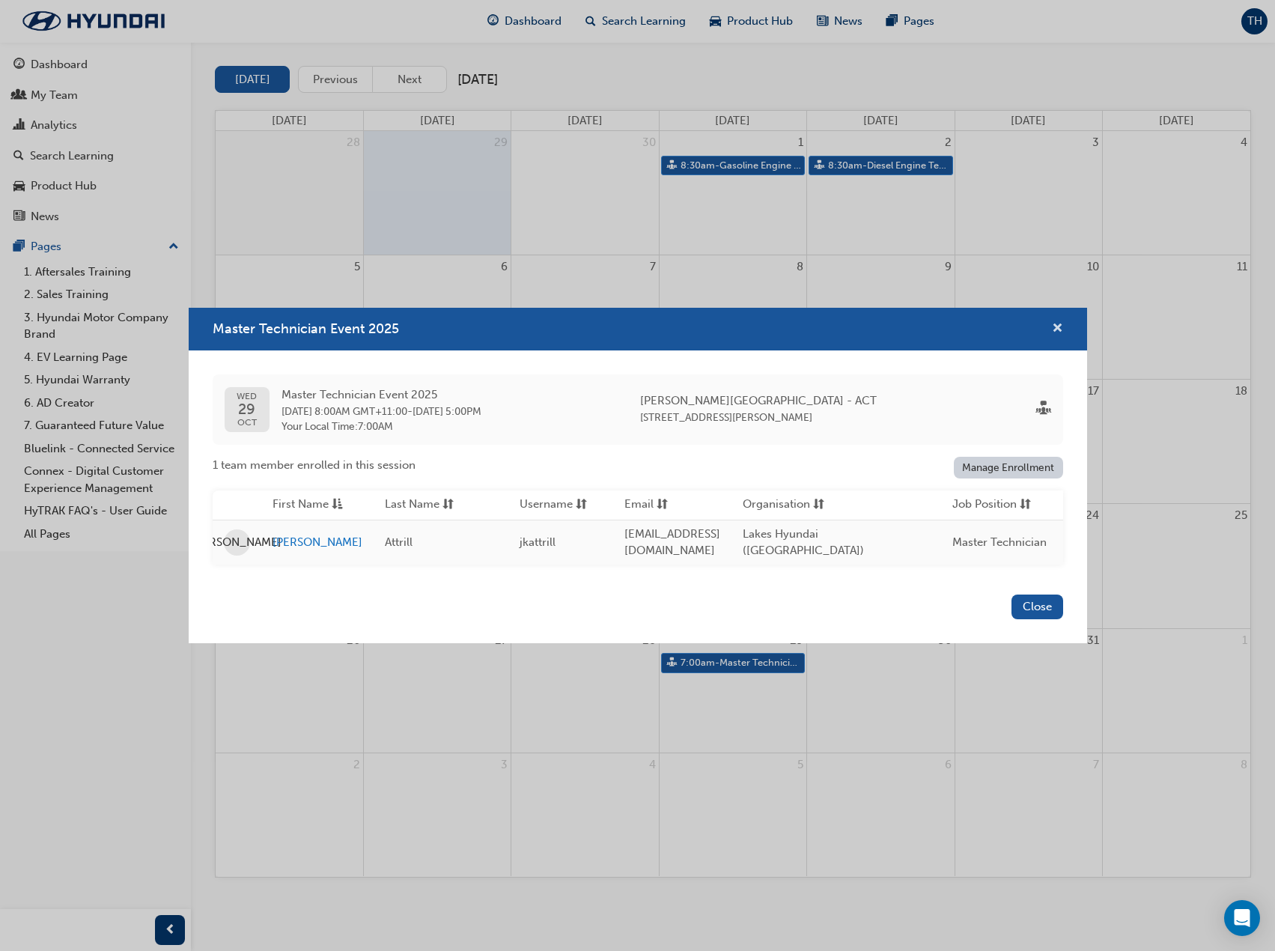
click at [1060, 328] on span "cross-icon" at bounding box center [1057, 329] width 11 height 13
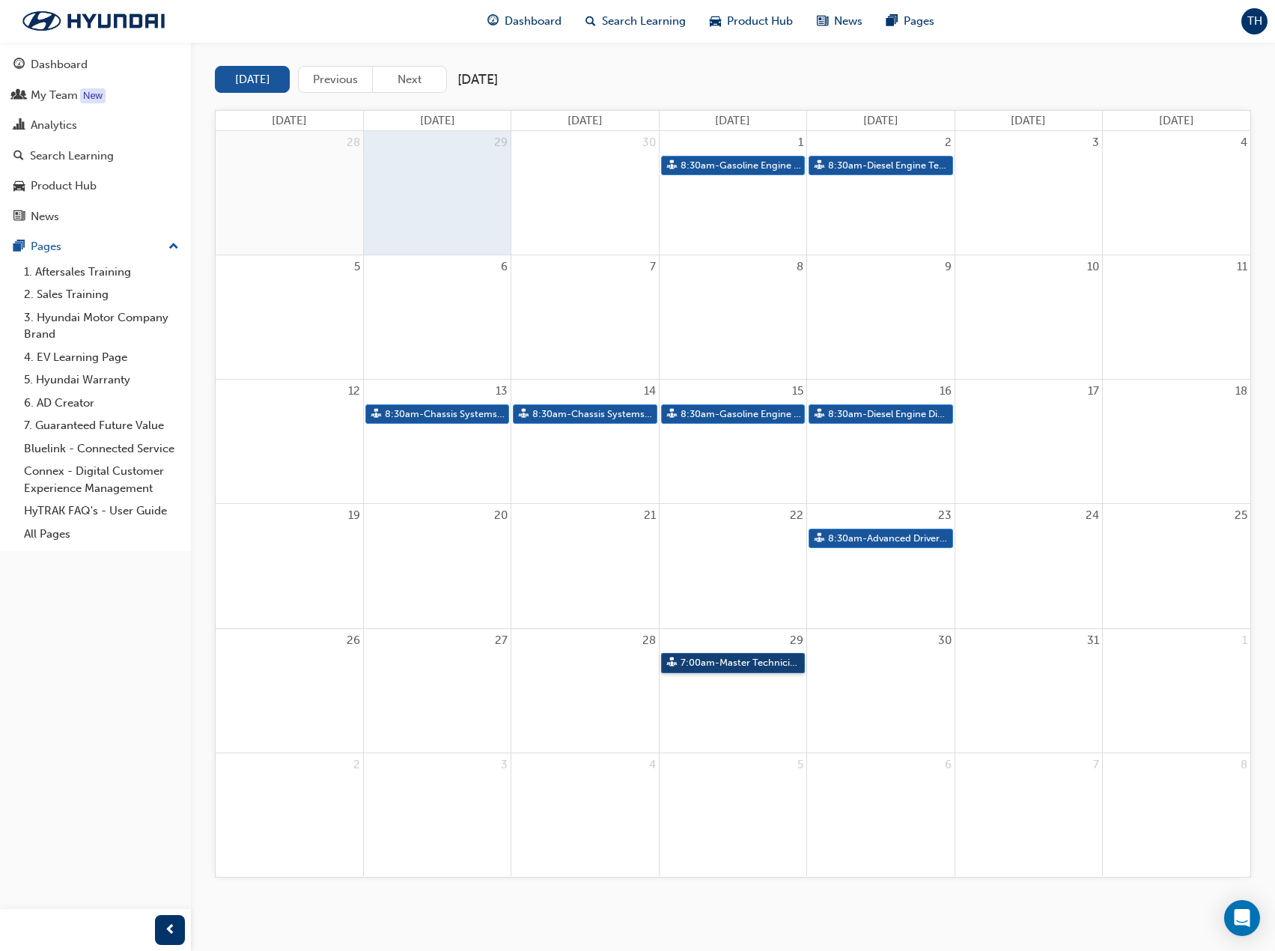
click at [739, 659] on link "7:00am - Master Technician Event 2025" at bounding box center [733, 663] width 144 height 20
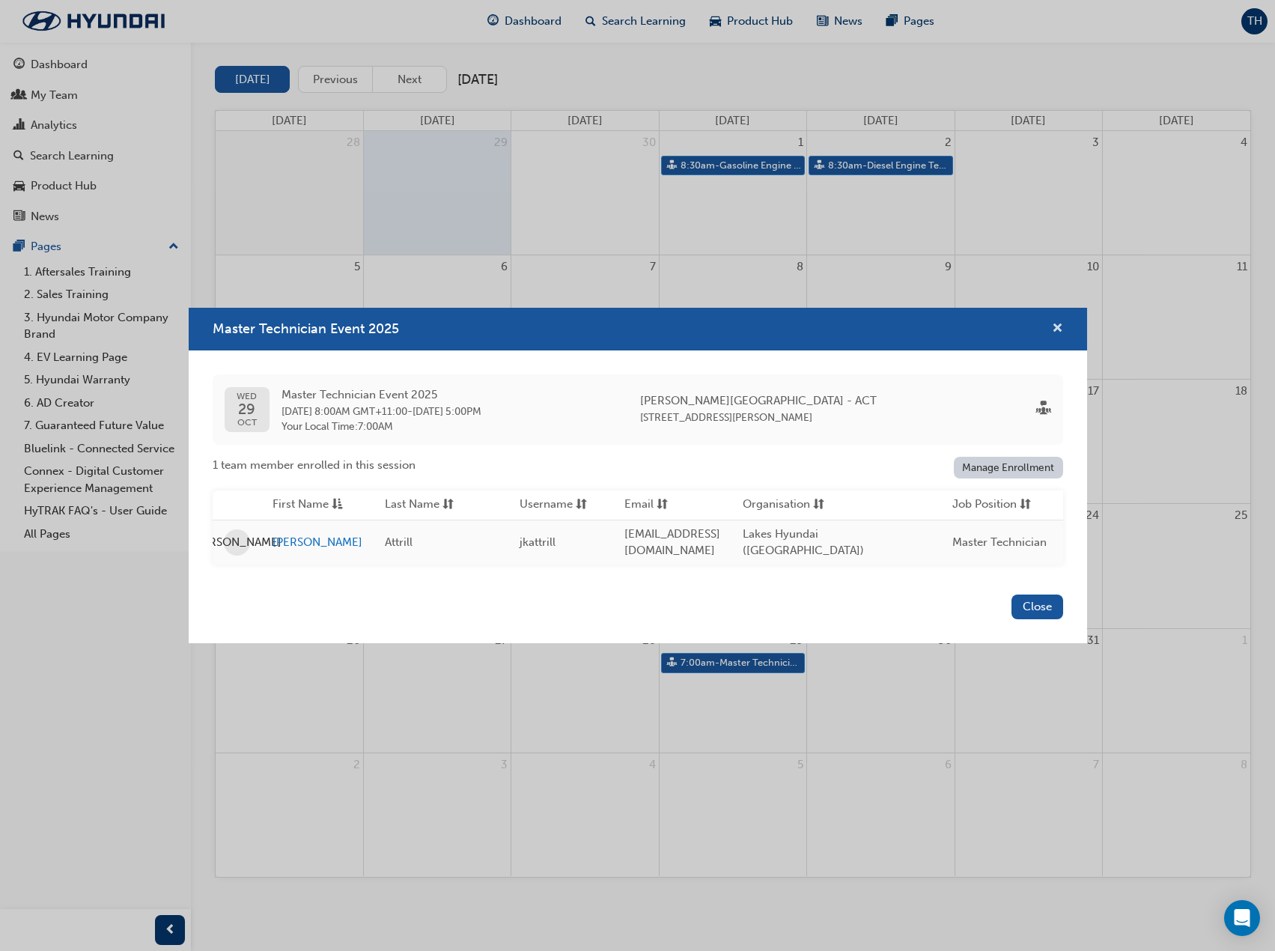
click at [1063, 326] on span "cross-icon" at bounding box center [1057, 329] width 11 height 13
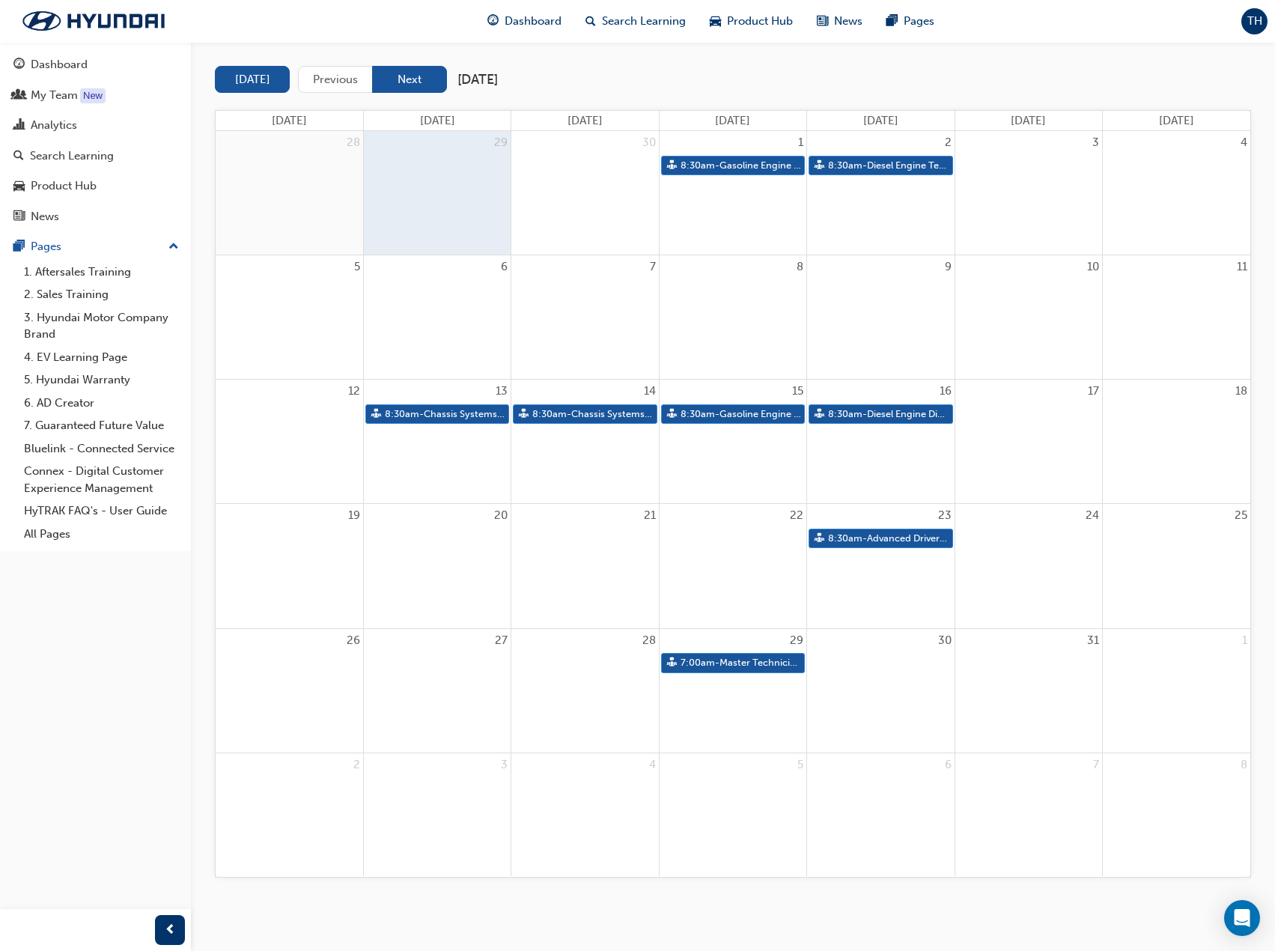
click at [421, 76] on button "Next" at bounding box center [409, 80] width 75 height 28
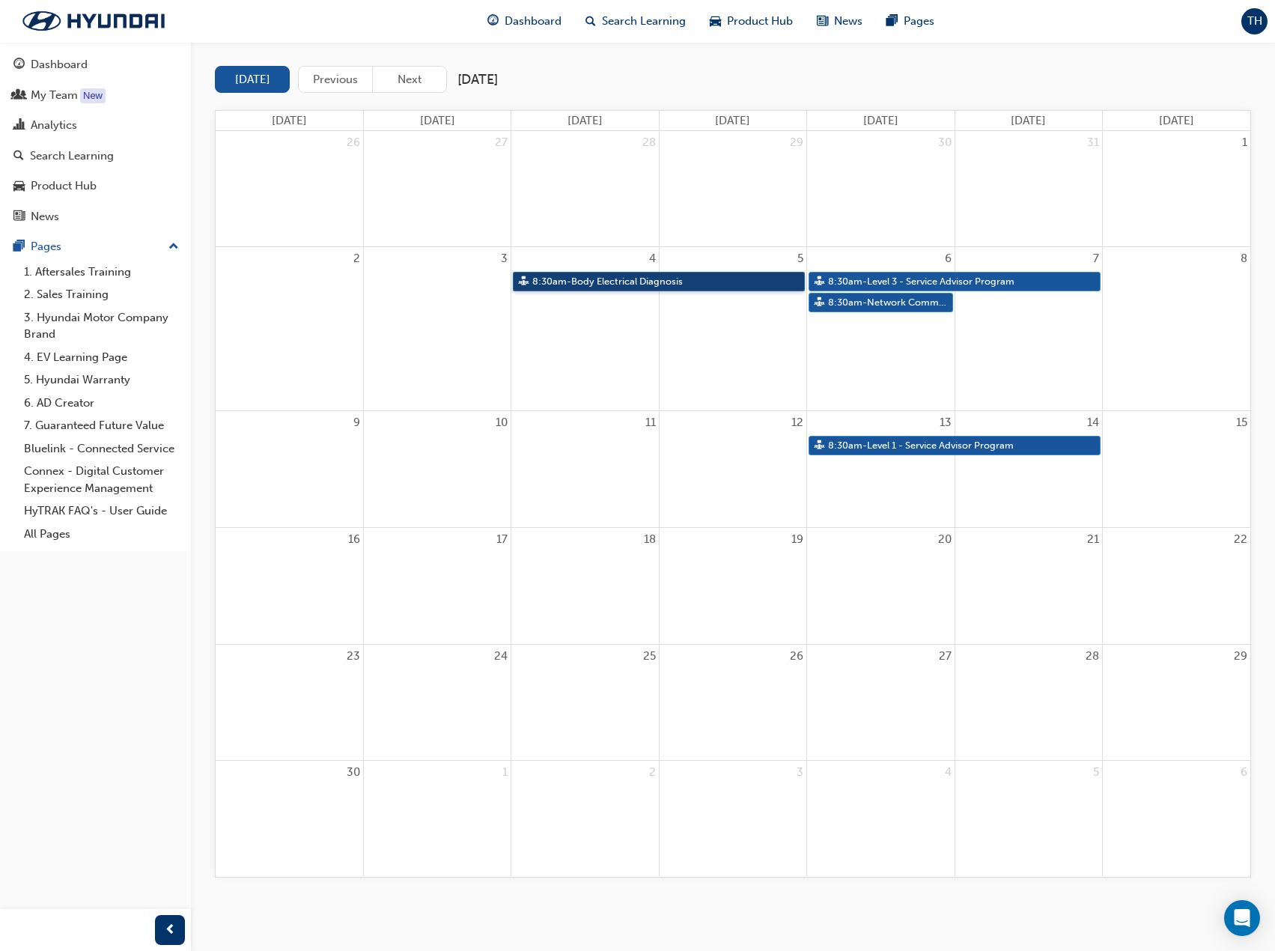
click at [558, 275] on link "8:30am - Body Electrical Diagnosis" at bounding box center [659, 282] width 292 height 20
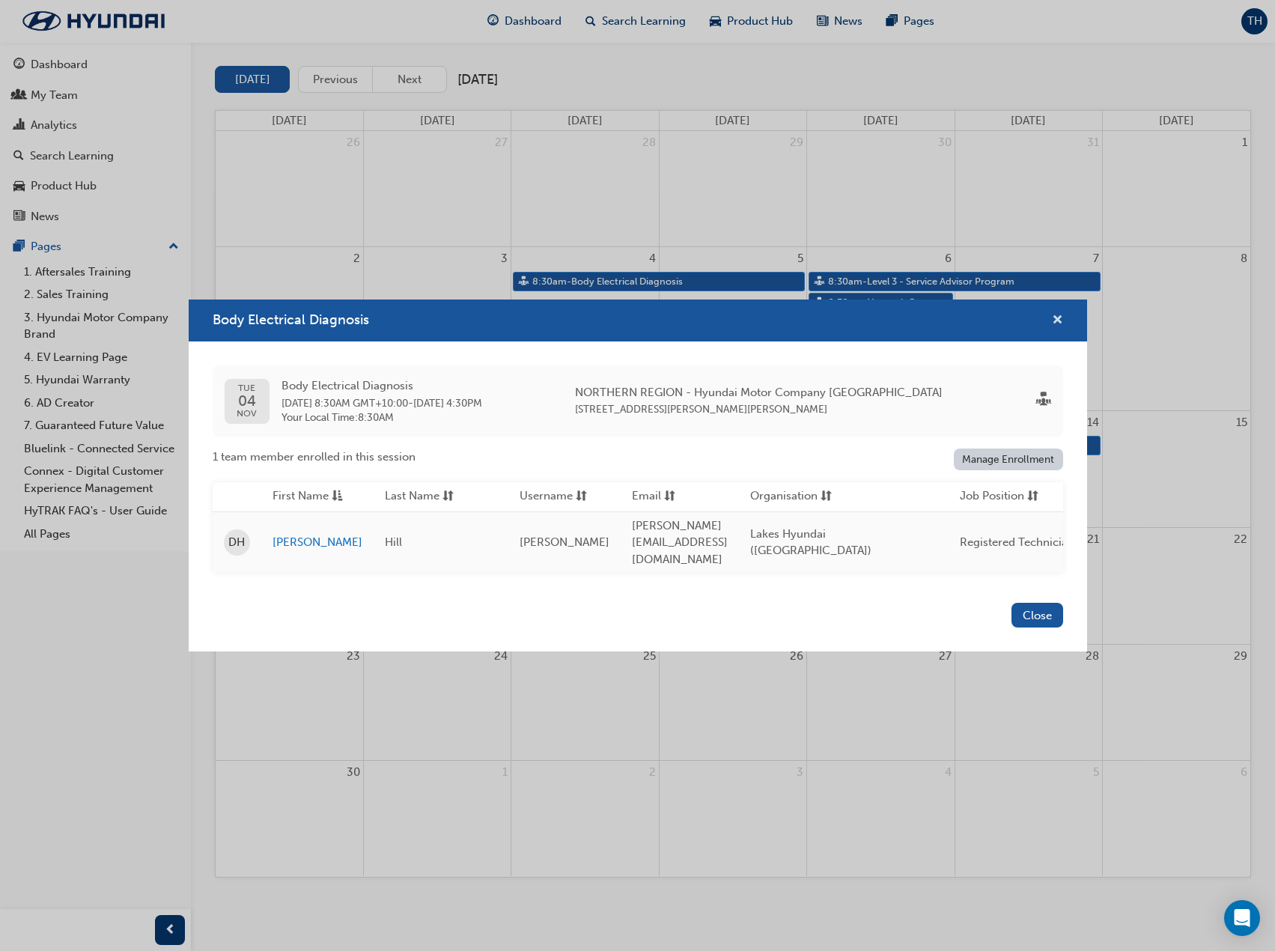
click at [1055, 328] on span "cross-icon" at bounding box center [1057, 321] width 11 height 13
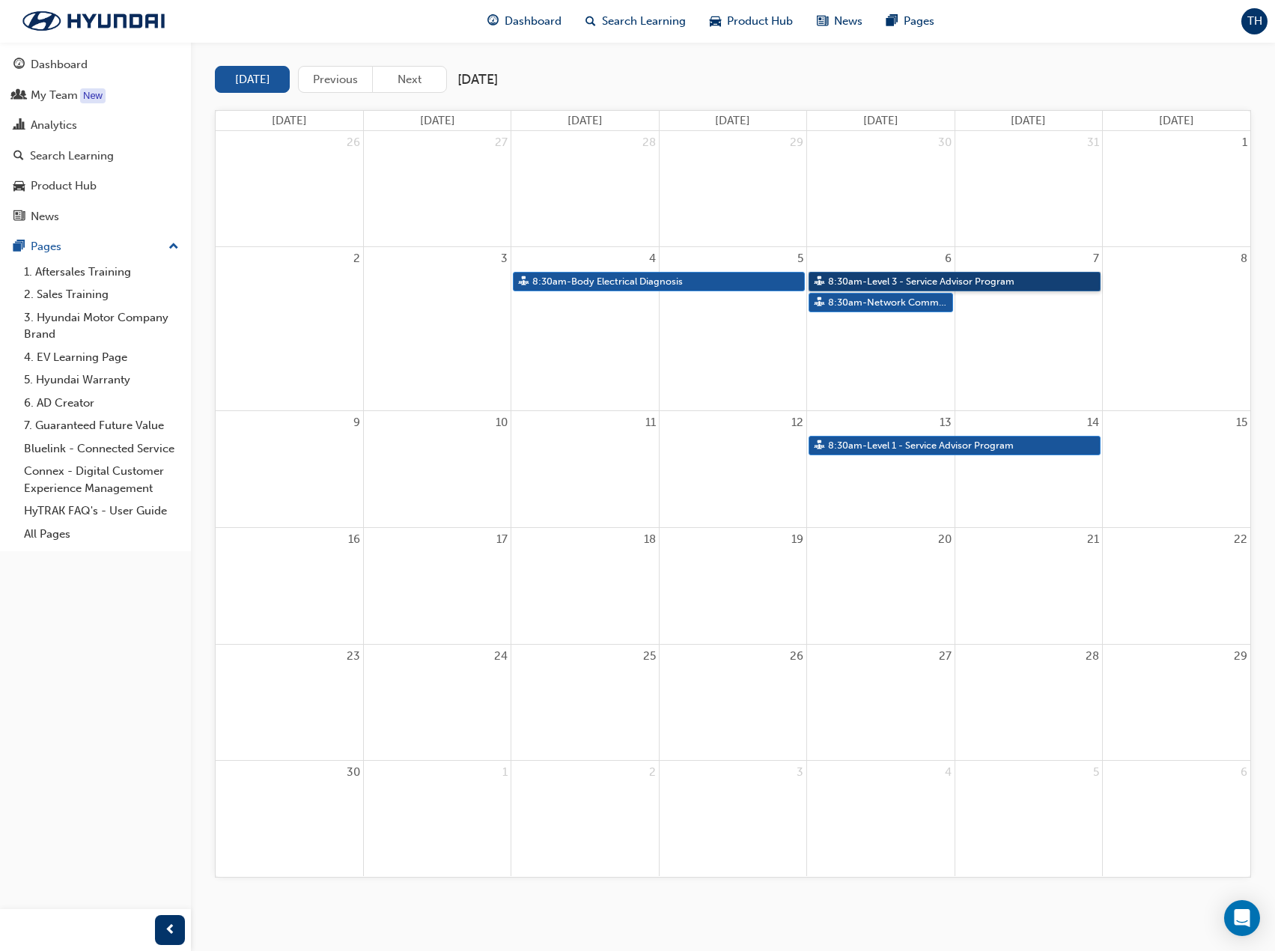
click at [950, 276] on link "8:30am - Level 3 - Service Advisor Program" at bounding box center [955, 282] width 292 height 20
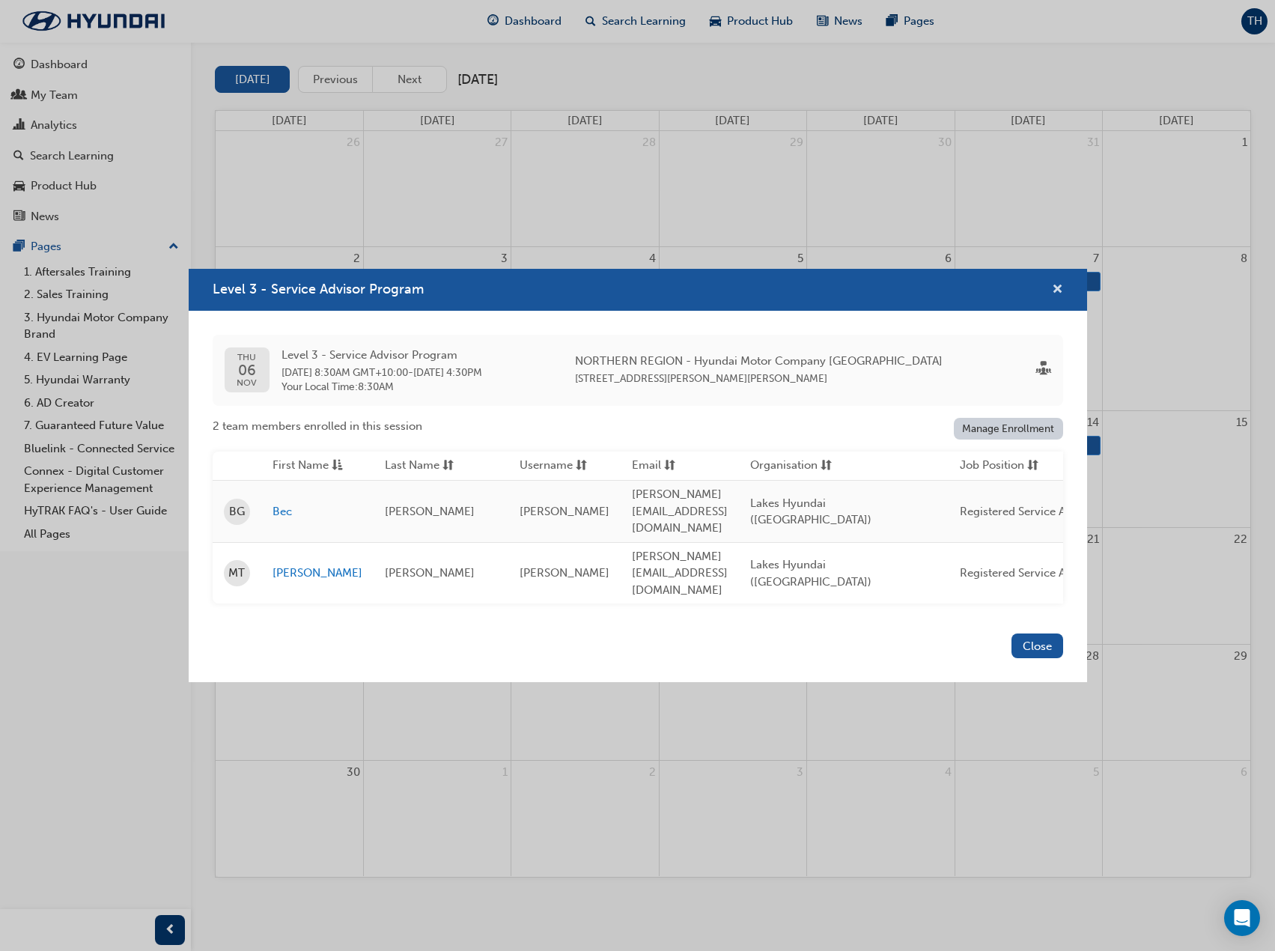
click at [1056, 297] on span "cross-icon" at bounding box center [1057, 290] width 11 height 13
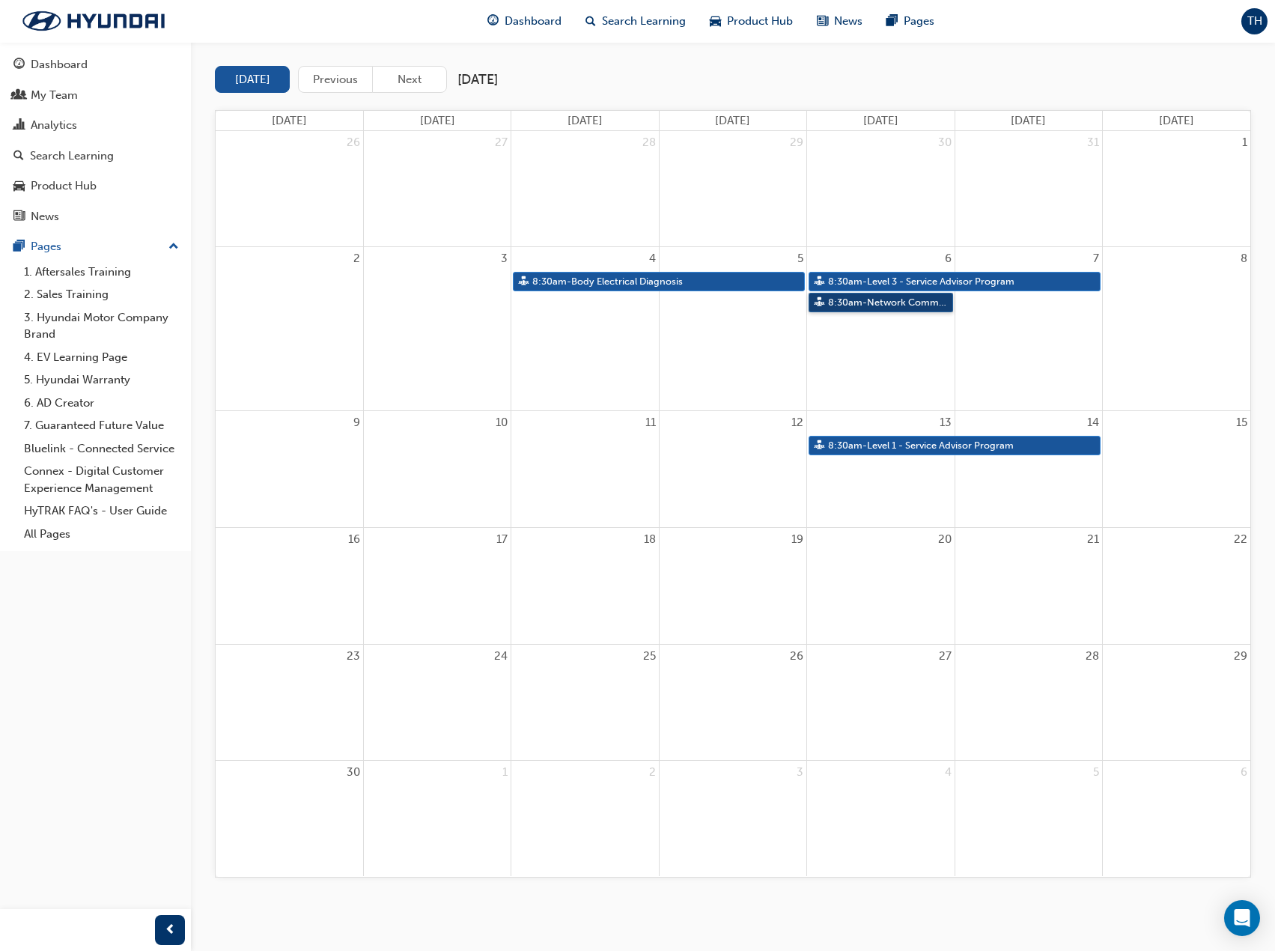
click at [888, 303] on link "8:30am - Network Communications" at bounding box center [881, 303] width 144 height 20
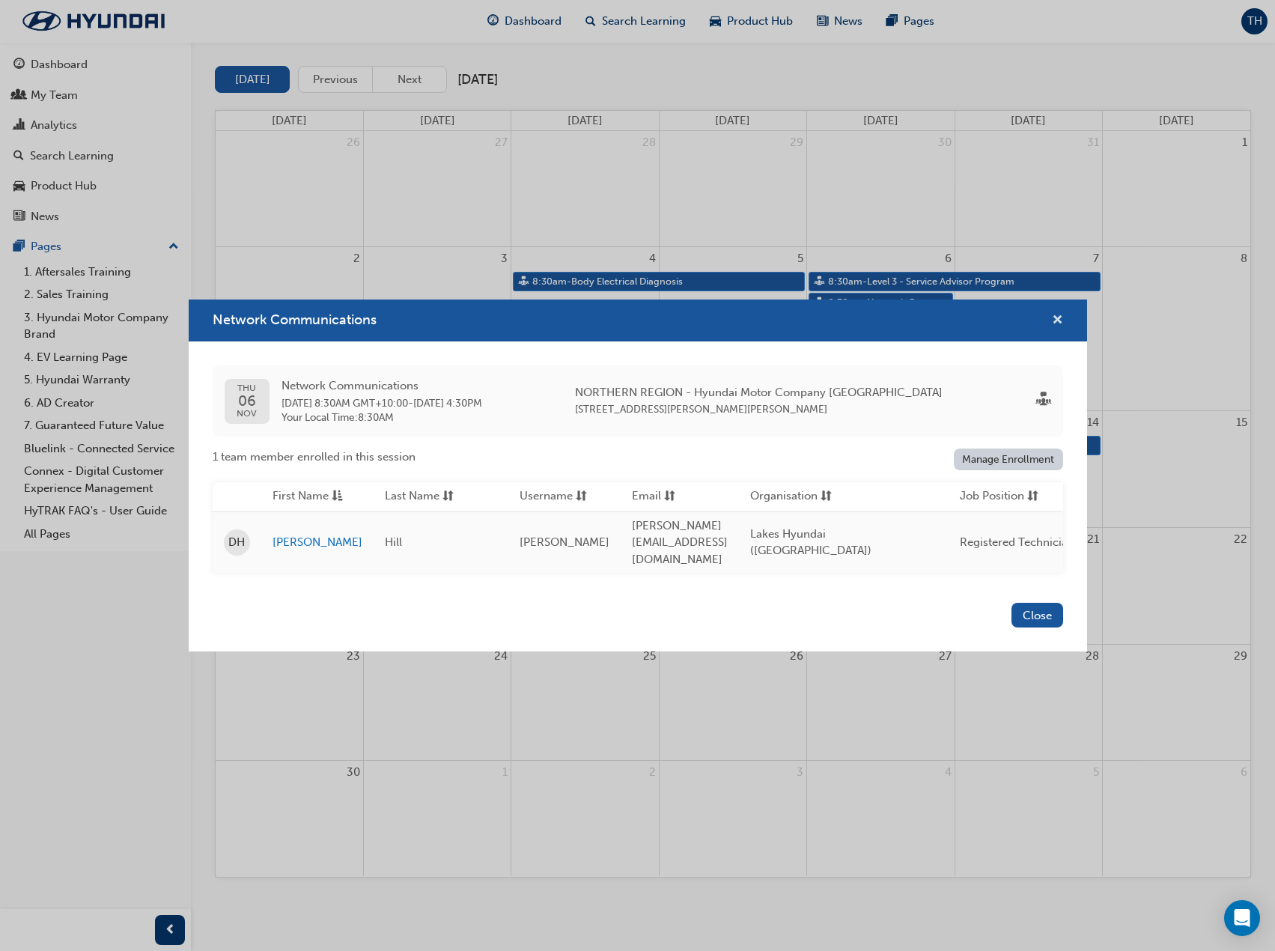
click at [1062, 318] on span "cross-icon" at bounding box center [1057, 321] width 11 height 13
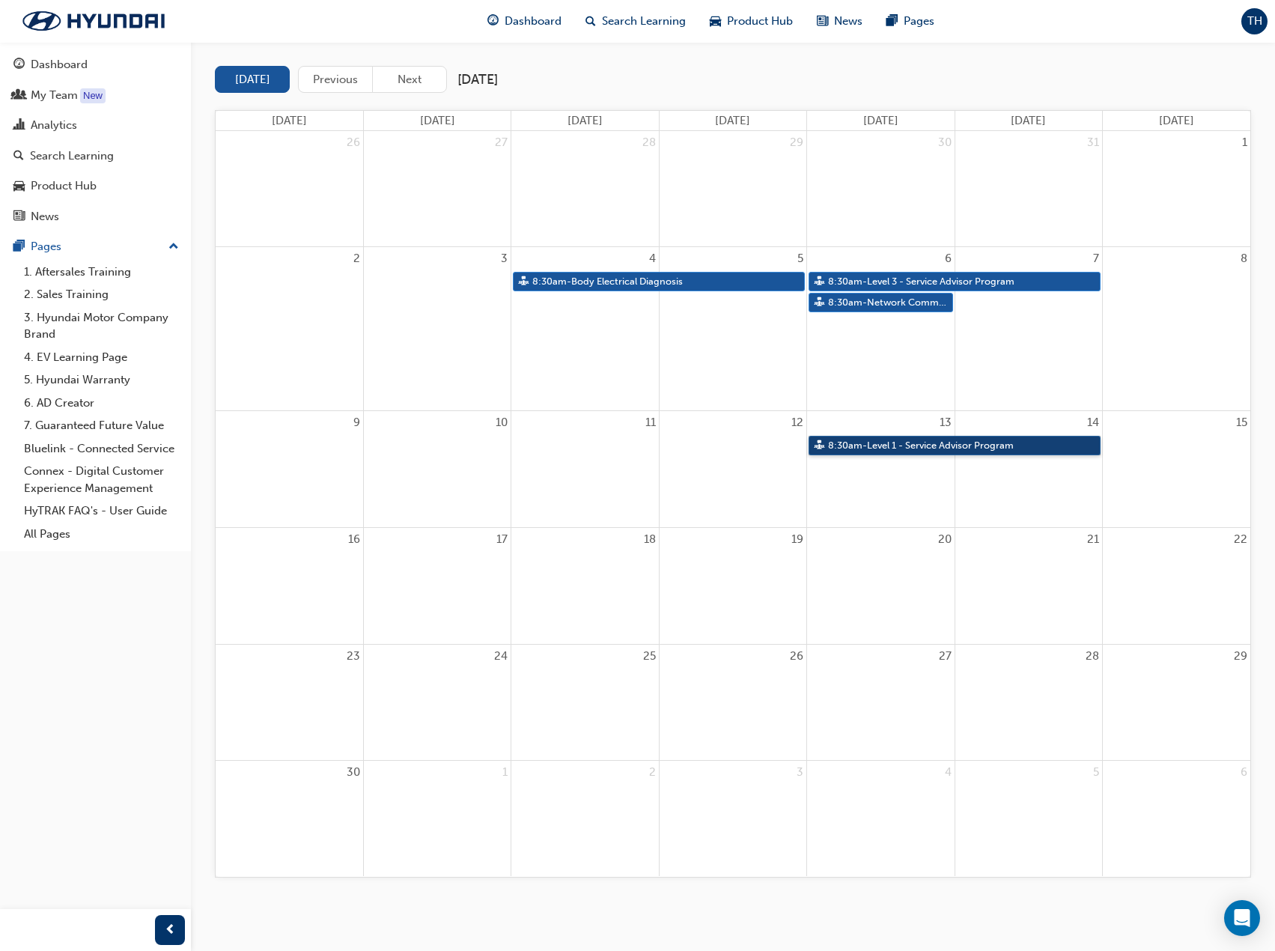
click at [910, 443] on link "8:30am - Level 1 - Service Advisor Program" at bounding box center [955, 446] width 292 height 20
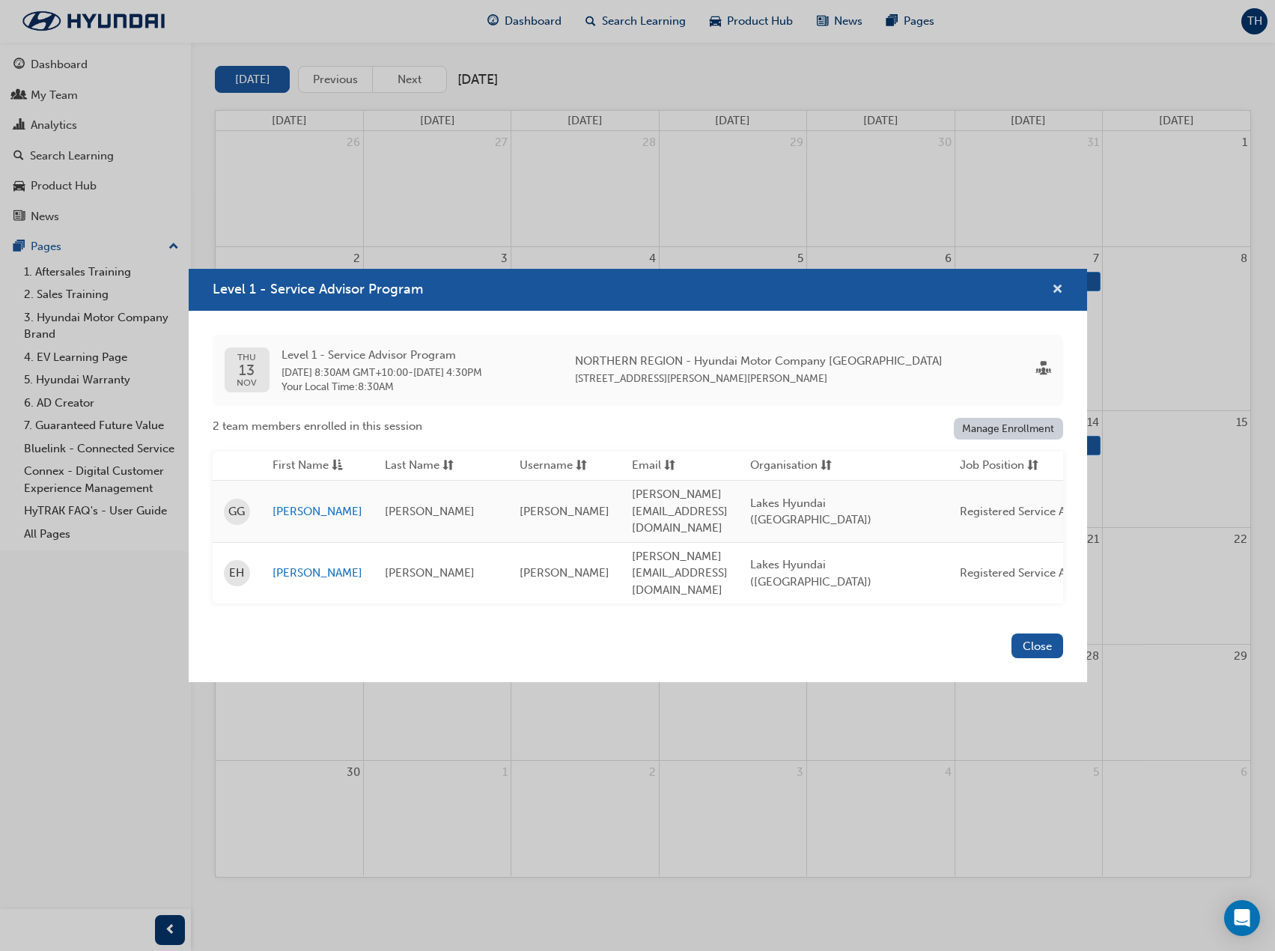
click at [1057, 297] on span "cross-icon" at bounding box center [1057, 290] width 11 height 13
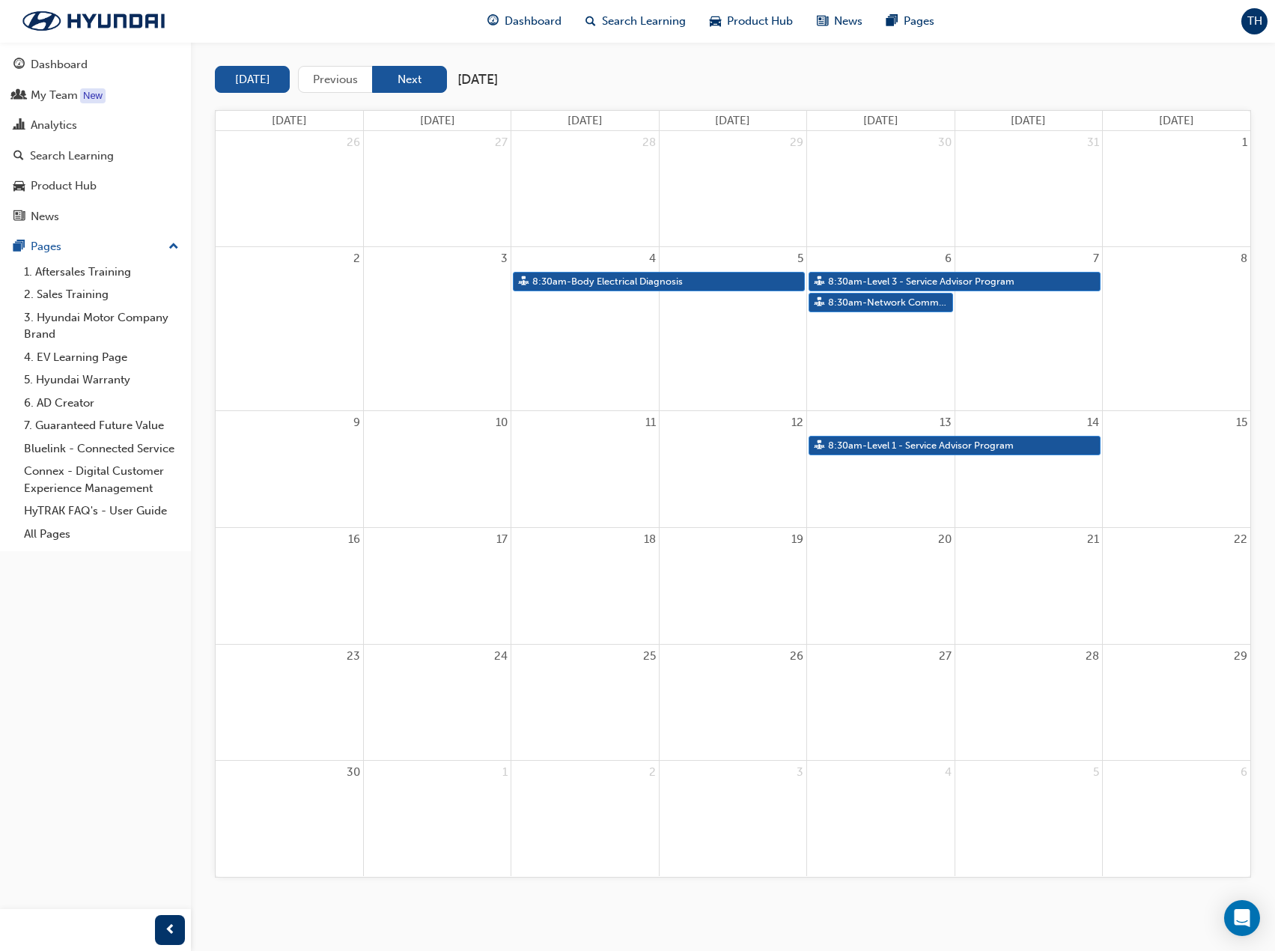
click at [417, 75] on button "Next" at bounding box center [409, 80] width 75 height 28
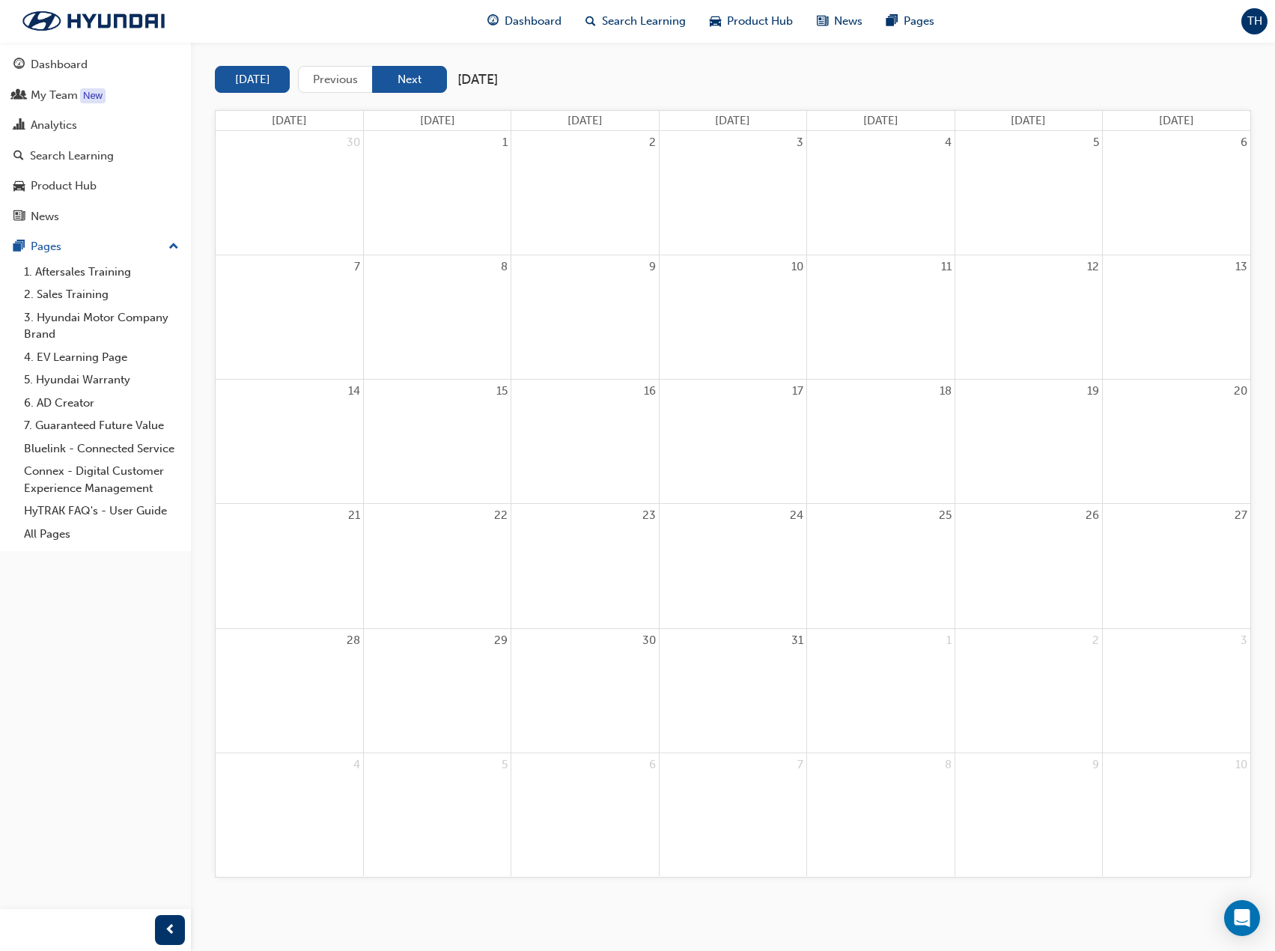
click at [383, 75] on button "Next" at bounding box center [409, 80] width 75 height 28
click at [396, 82] on button "Next" at bounding box center [409, 80] width 75 height 28
click at [329, 76] on button "Previous" at bounding box center [335, 80] width 75 height 28
click at [329, 79] on button "Previous" at bounding box center [335, 80] width 75 height 28
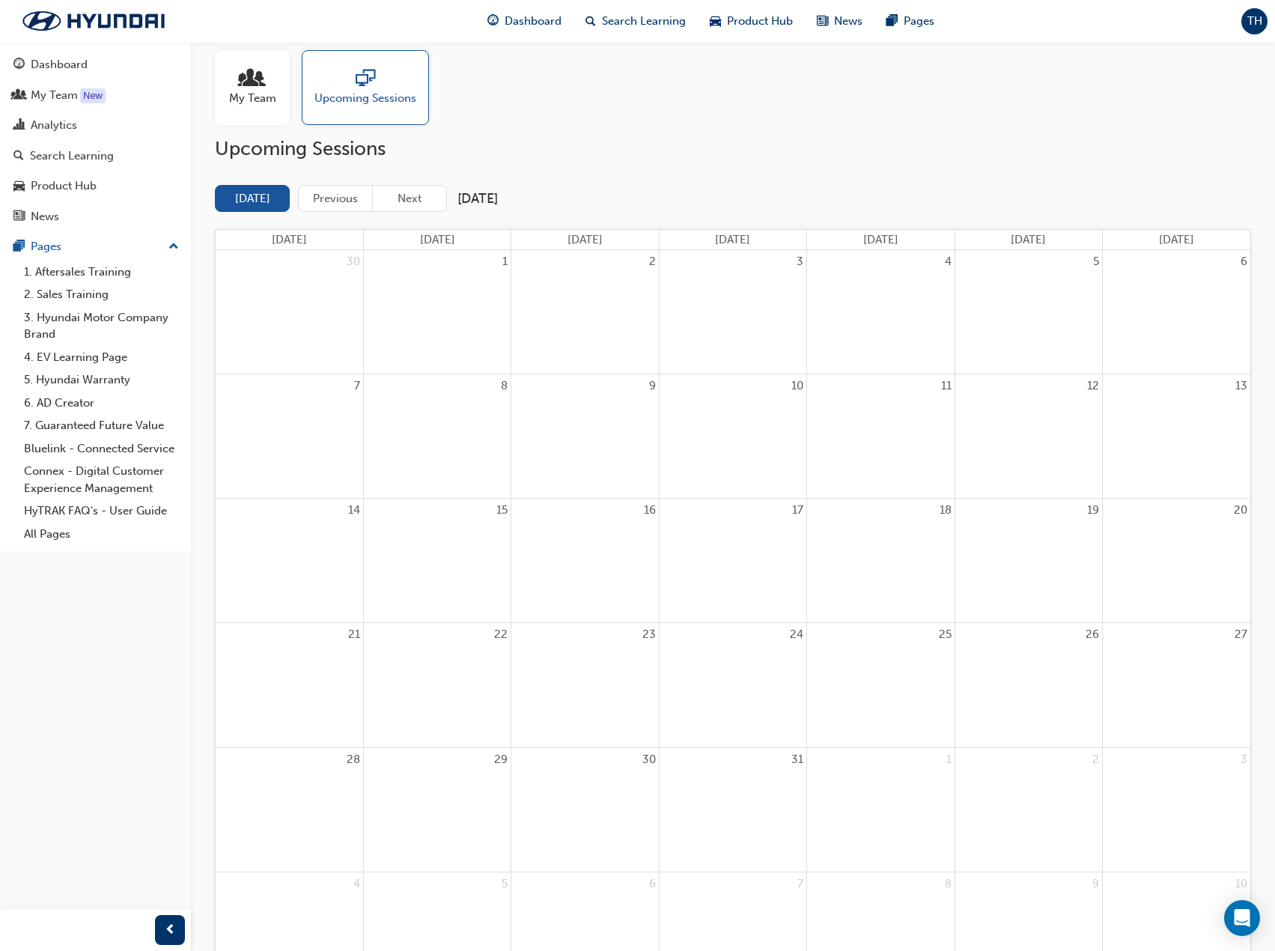
scroll to position [0, 0]
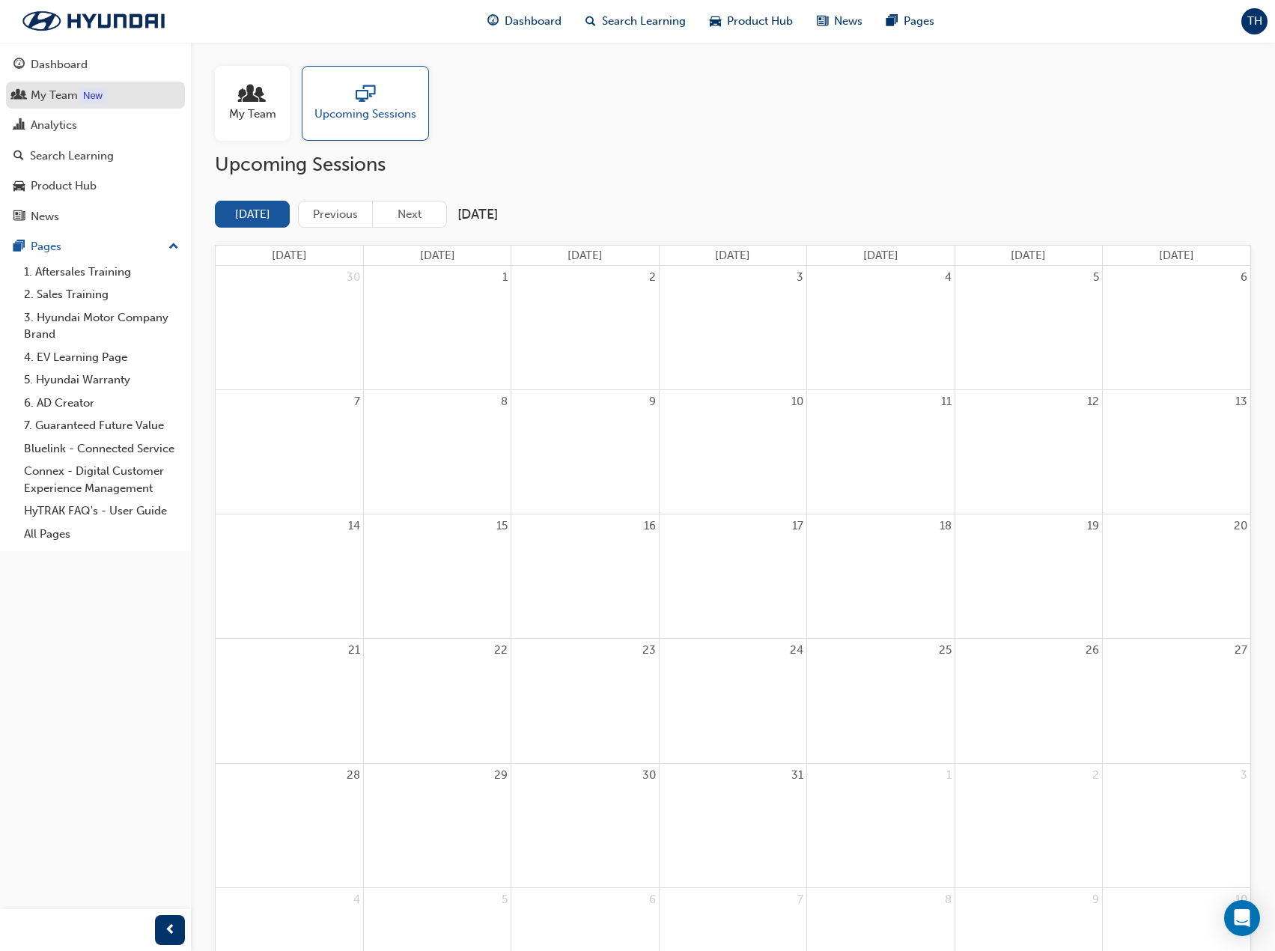
click at [36, 94] on div "My Team" at bounding box center [54, 95] width 47 height 17
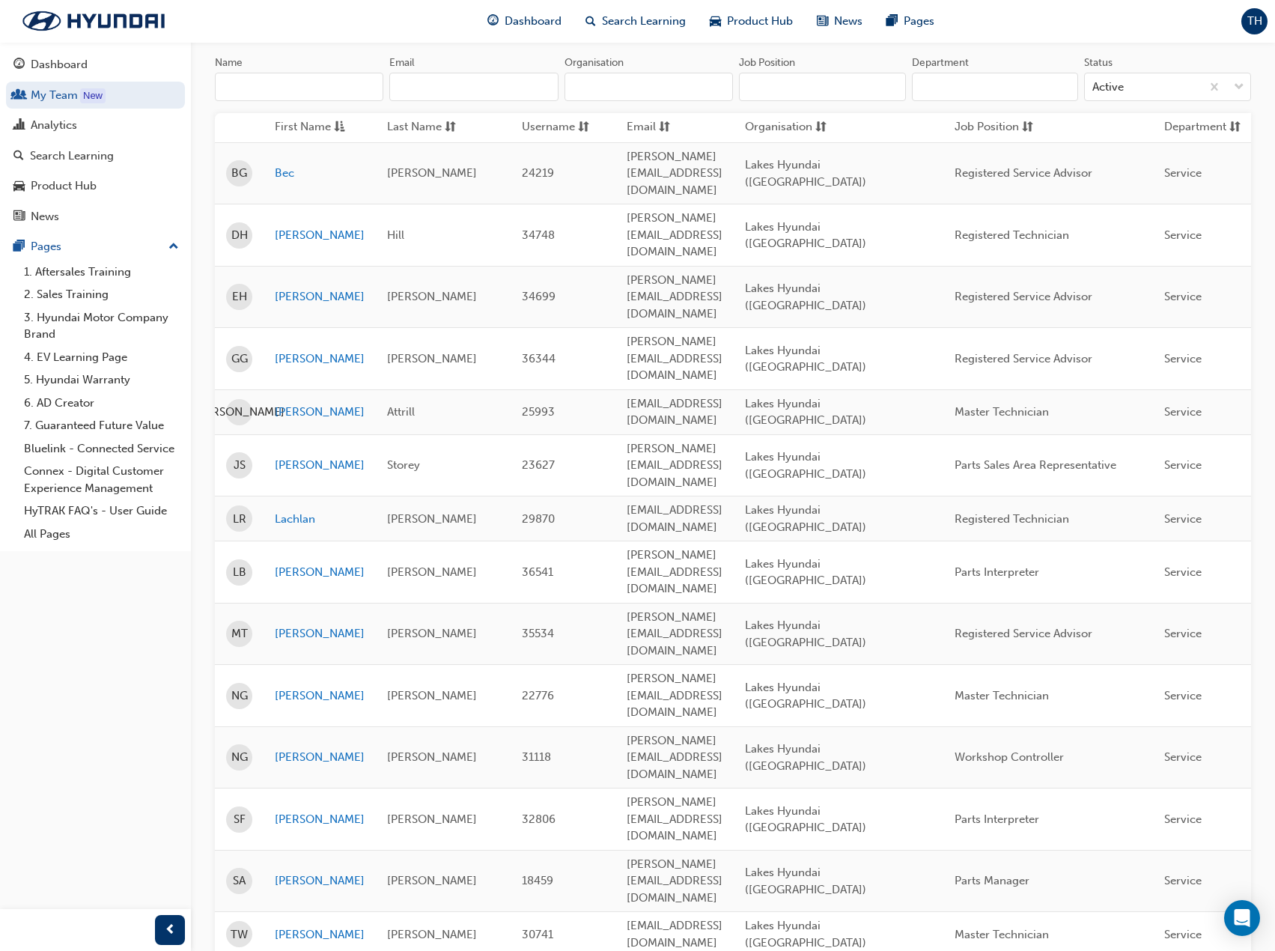
scroll to position [154, 0]
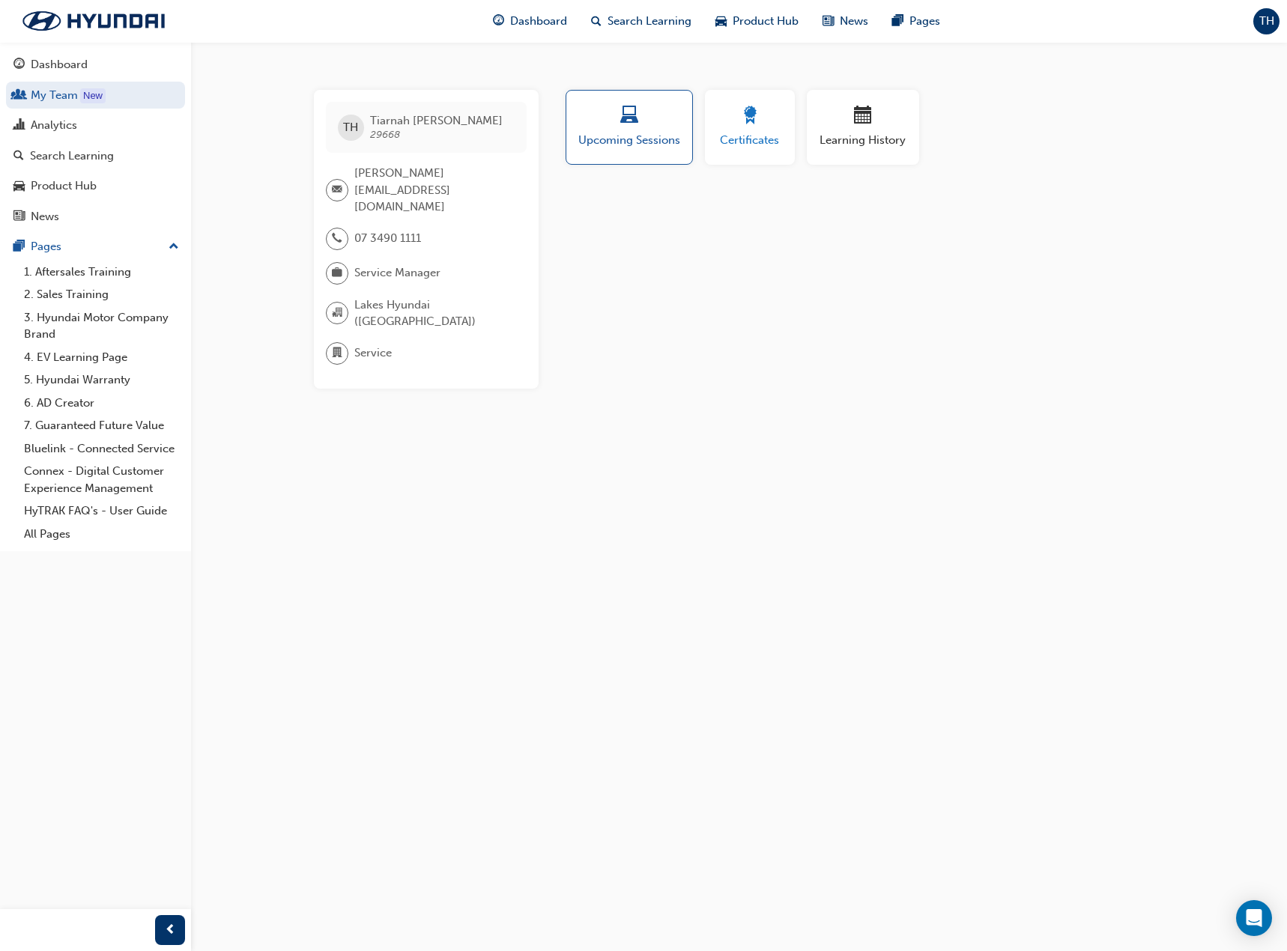
click at [753, 115] on span "award-icon" at bounding box center [750, 116] width 18 height 20
click at [881, 133] on span "Learning History" at bounding box center [863, 140] width 90 height 17
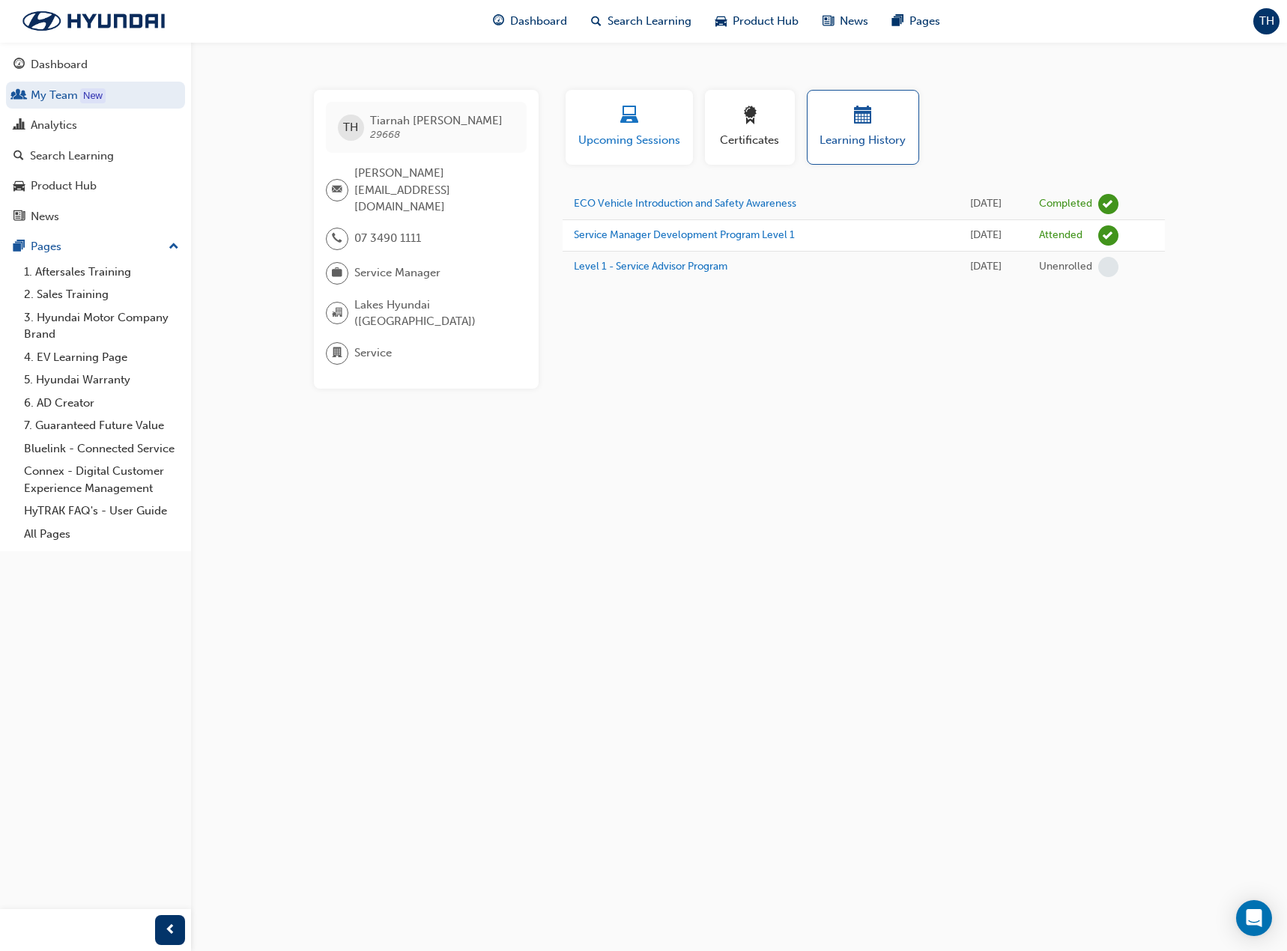
click at [670, 124] on div "button" at bounding box center [629, 117] width 105 height 23
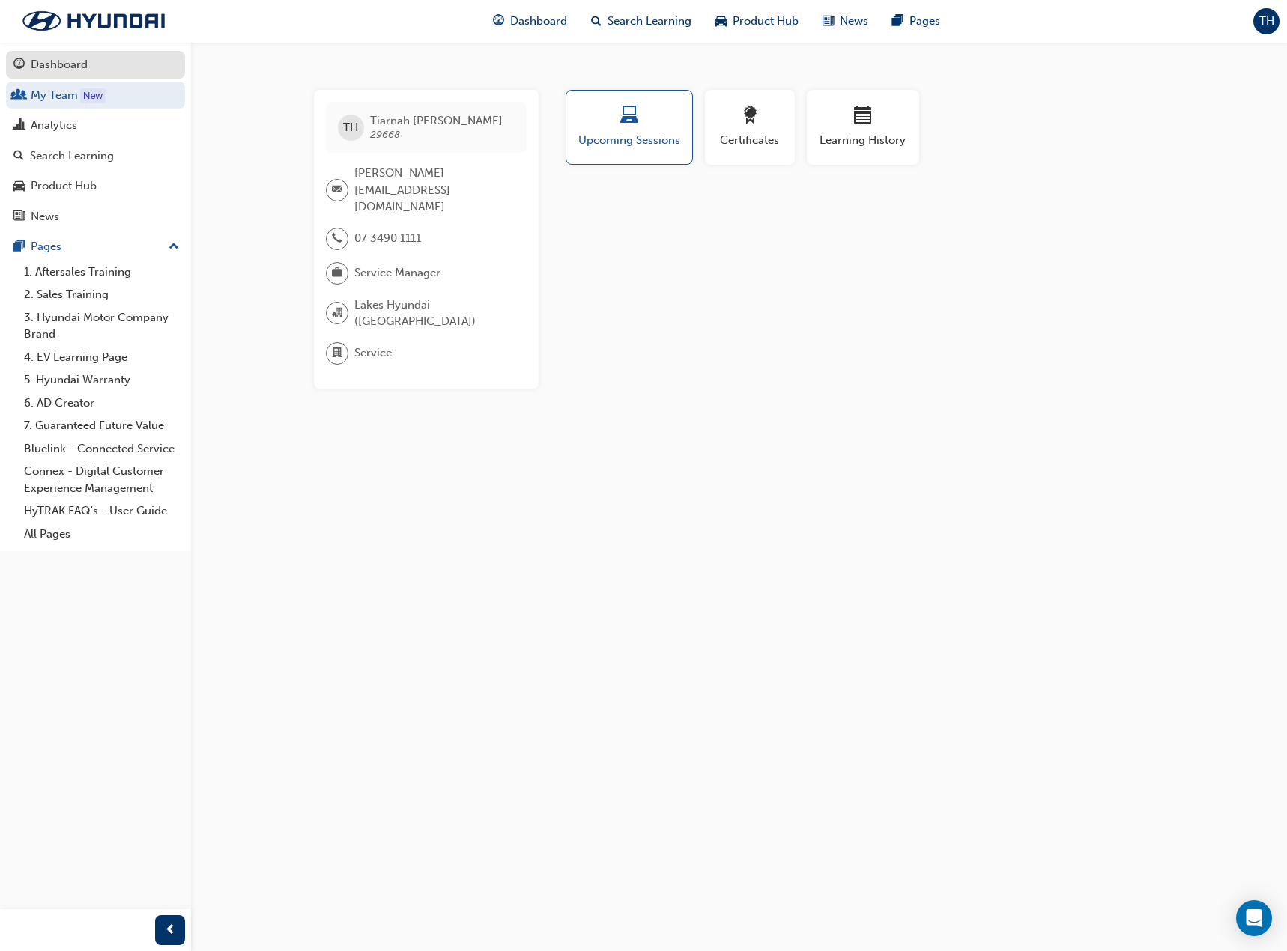
click at [70, 73] on div "Dashboard" at bounding box center [95, 64] width 164 height 19
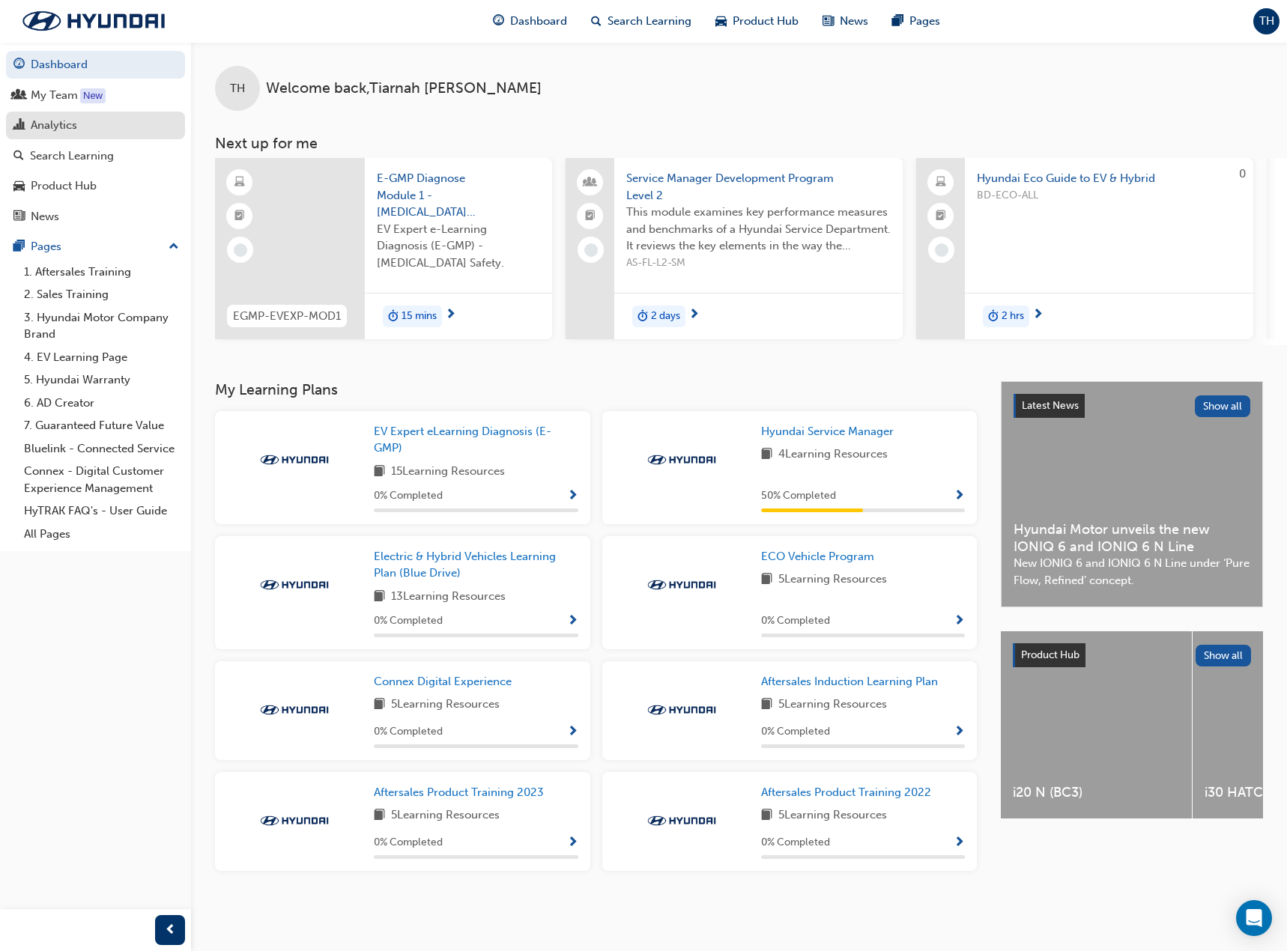
click at [66, 112] on link "Analytics" at bounding box center [95, 126] width 179 height 28
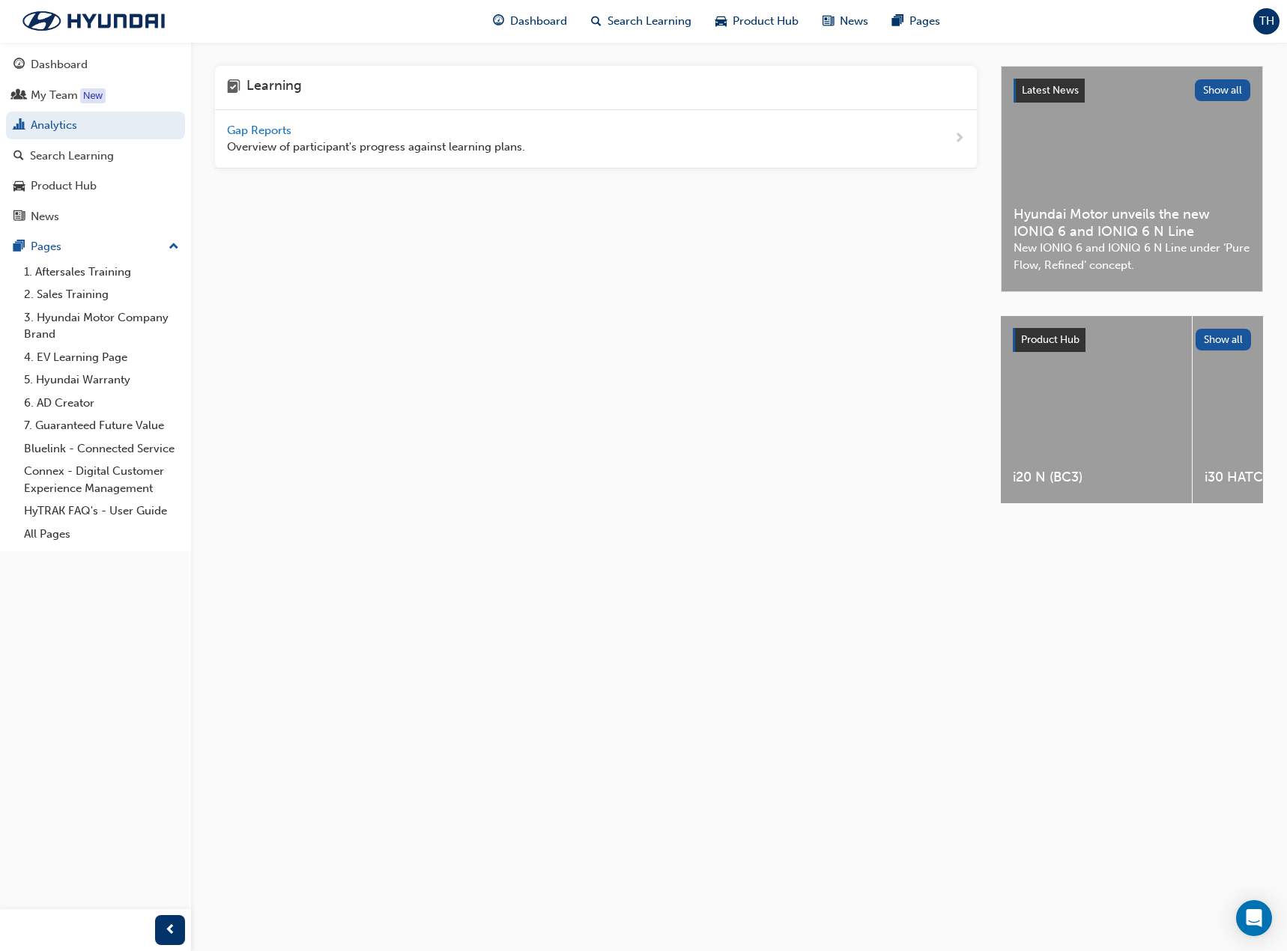
click at [249, 134] on span "Gap Reports" at bounding box center [260, 130] width 67 height 13
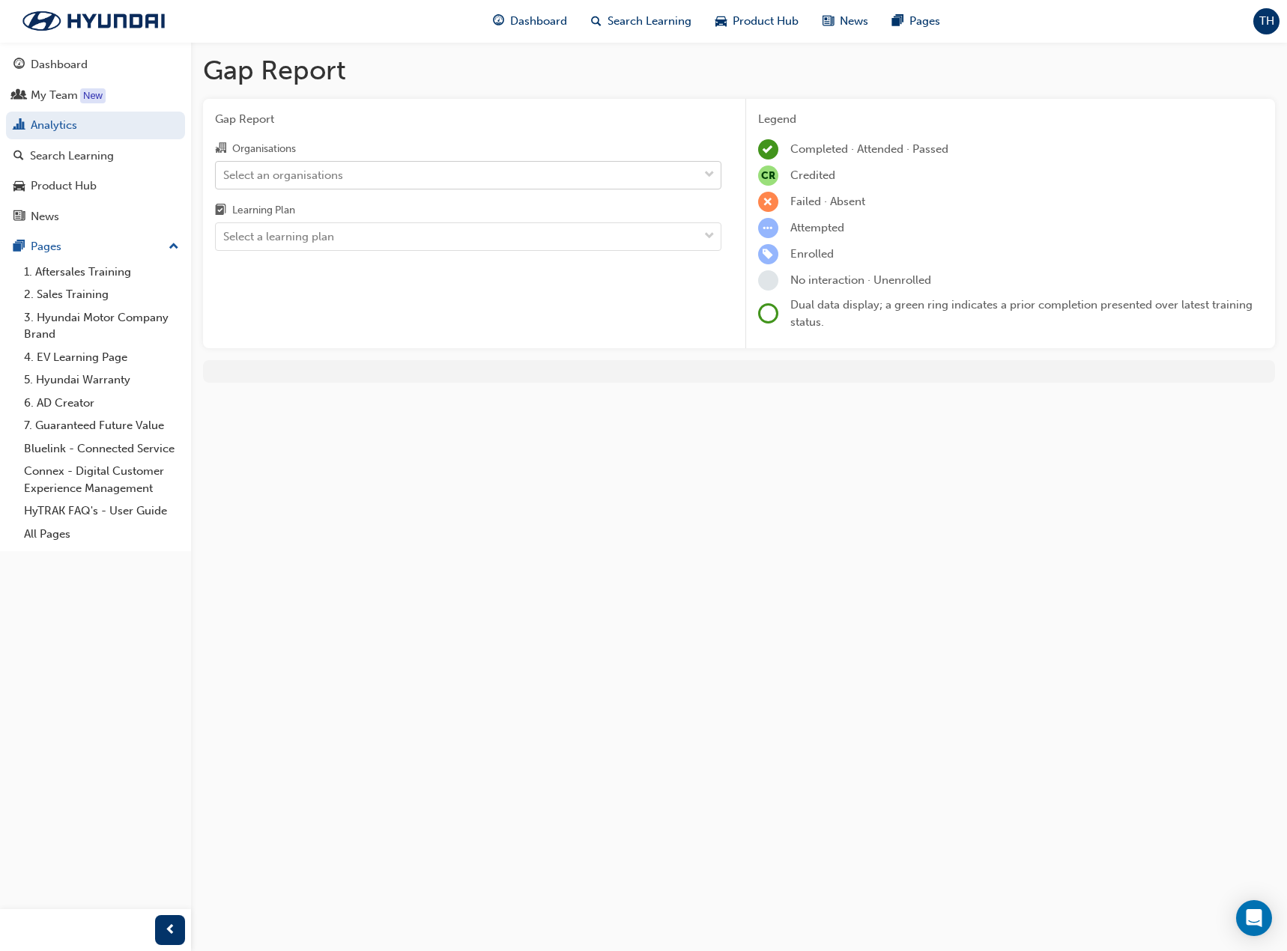
click at [680, 174] on div "Select an organisations" at bounding box center [457, 175] width 482 height 26
click at [225, 174] on input "Organisations Select an organisations" at bounding box center [223, 174] width 1 height 13
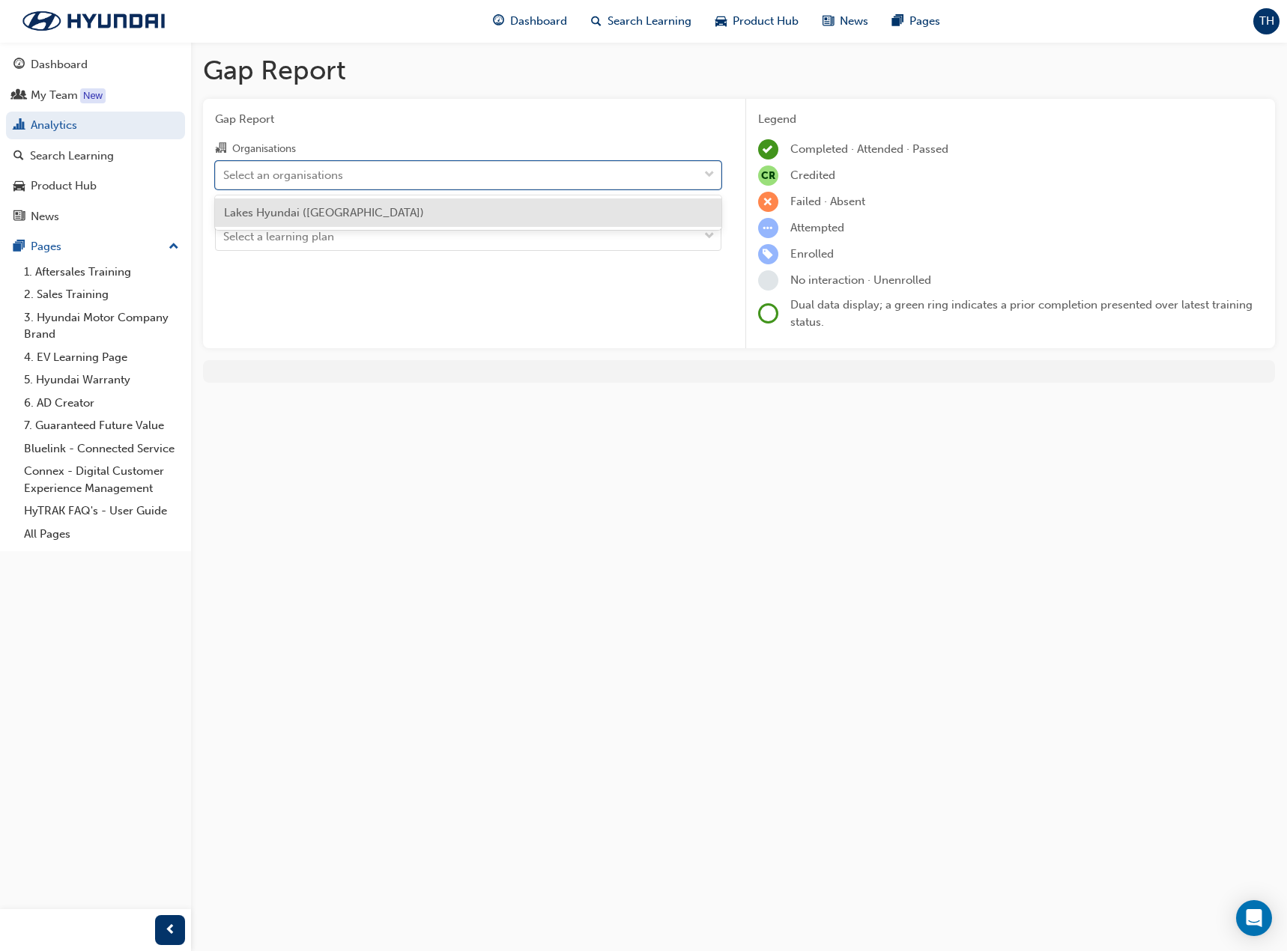
drag, startPoint x: 644, startPoint y: 207, endPoint x: 686, endPoint y: 235, distance: 50.3
click at [644, 208] on div "Lakes Hyundai ([GEOGRAPHIC_DATA])" at bounding box center [468, 212] width 506 height 29
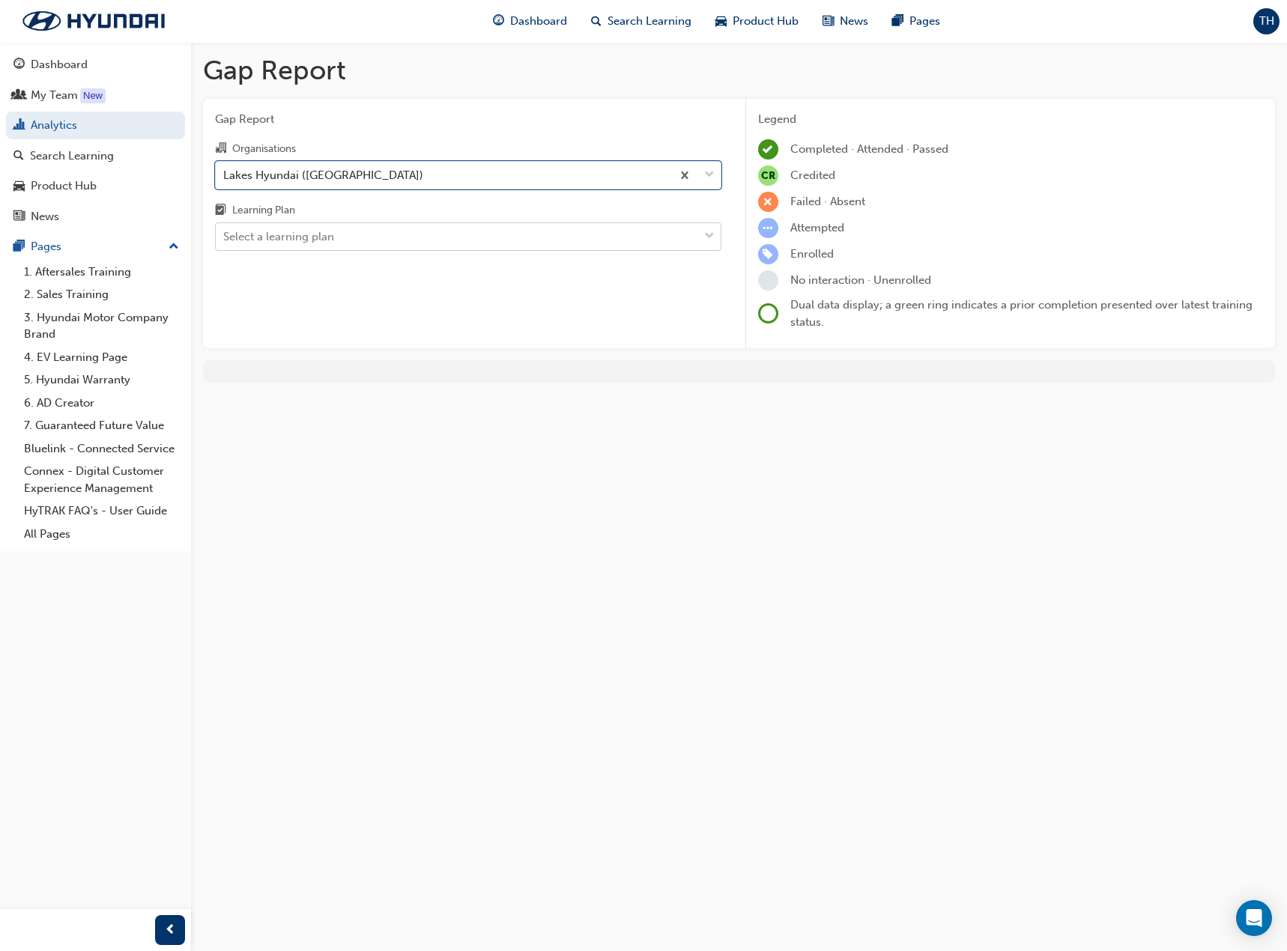
click at [690, 237] on div "Select a learning plan" at bounding box center [457, 237] width 482 height 26
click at [225, 237] on input "Learning Plan Select a learning plan" at bounding box center [223, 236] width 1 height 13
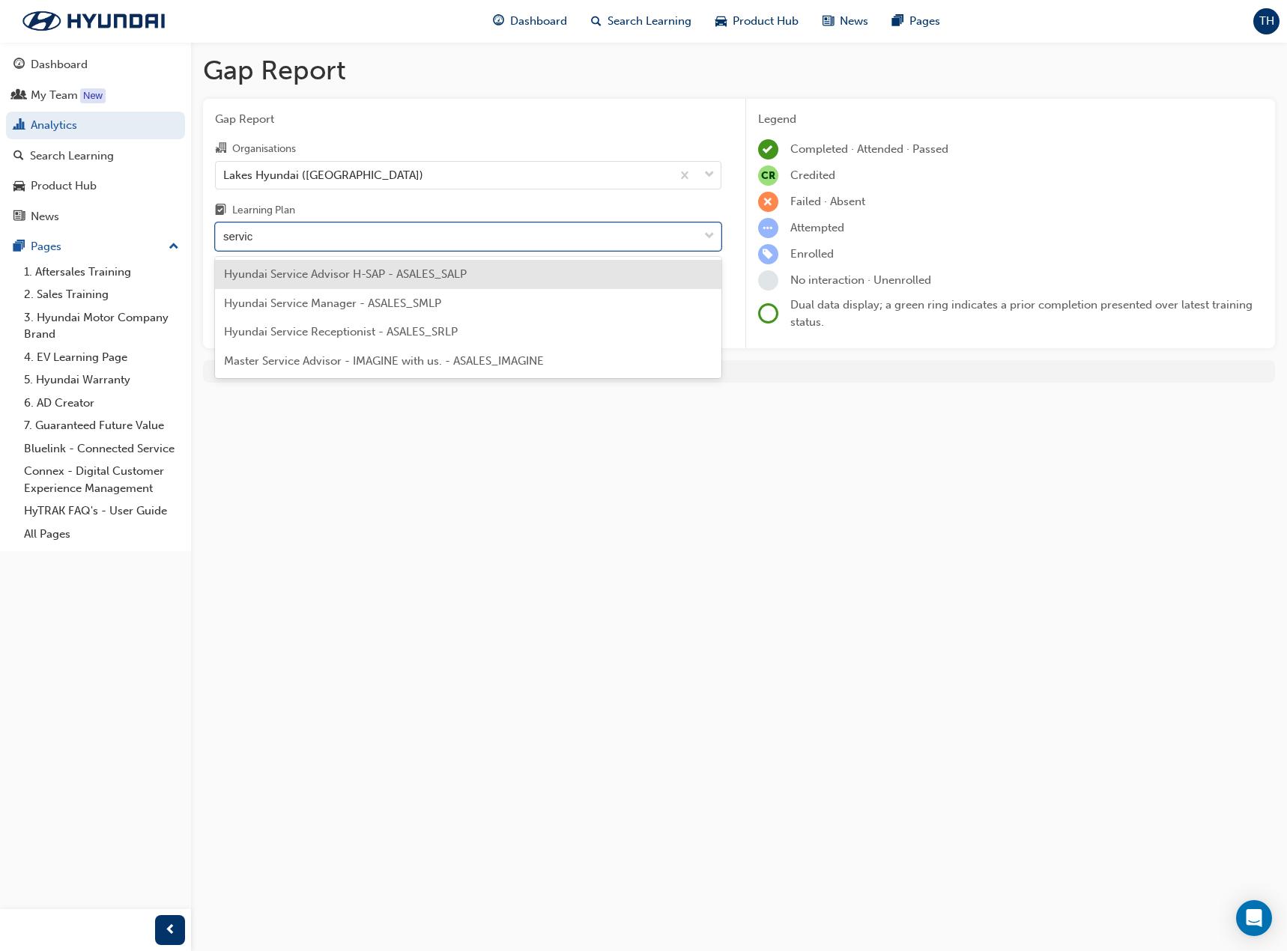
type input "service"
click at [383, 300] on span "Hyundai Service Manager - ASALES_SMLP" at bounding box center [332, 303] width 217 height 13
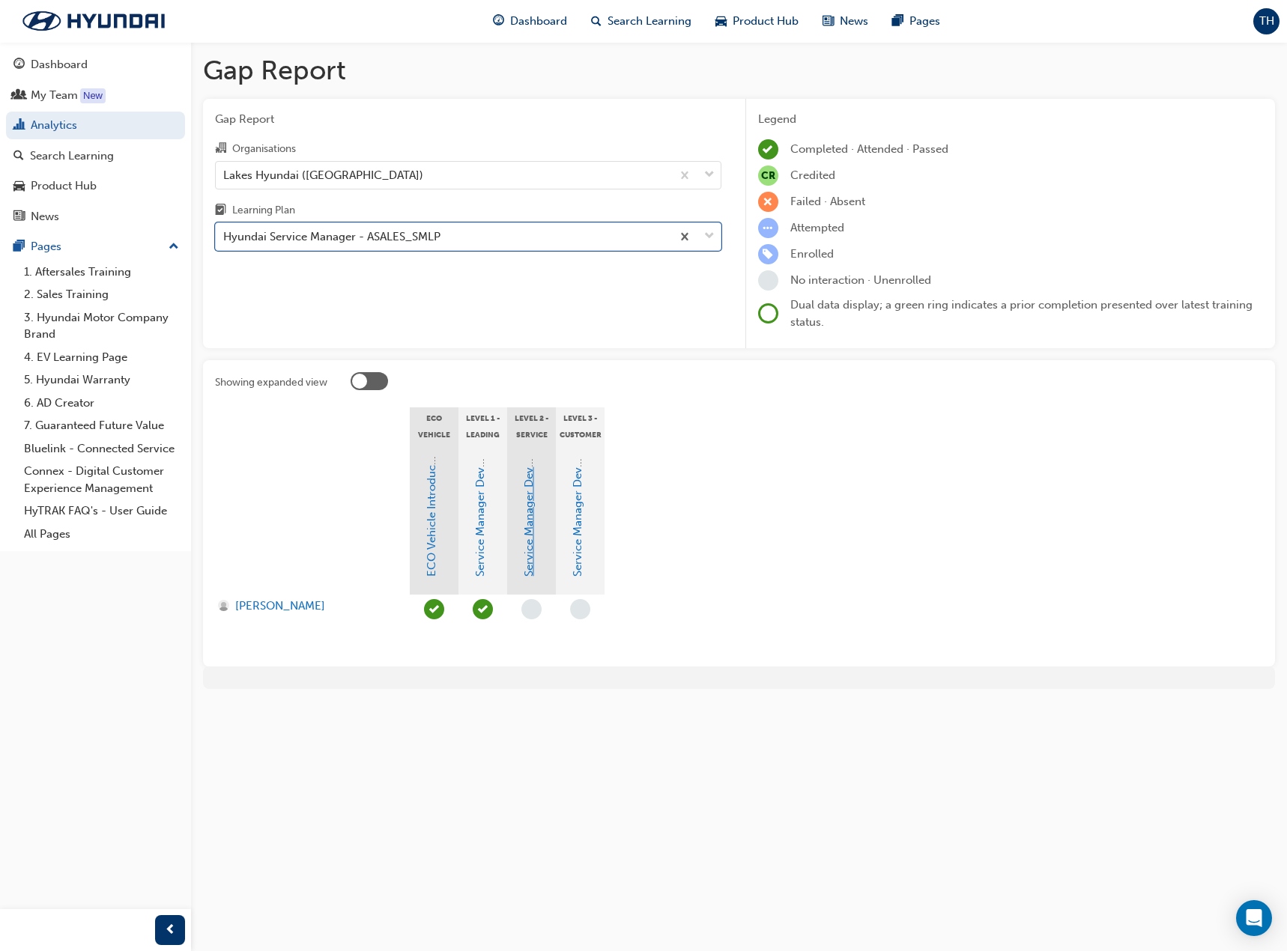
click at [534, 538] on link "Service Manager Development Program Level 2" at bounding box center [528, 452] width 13 height 247
